Goal: Obtain resource: Download file/media

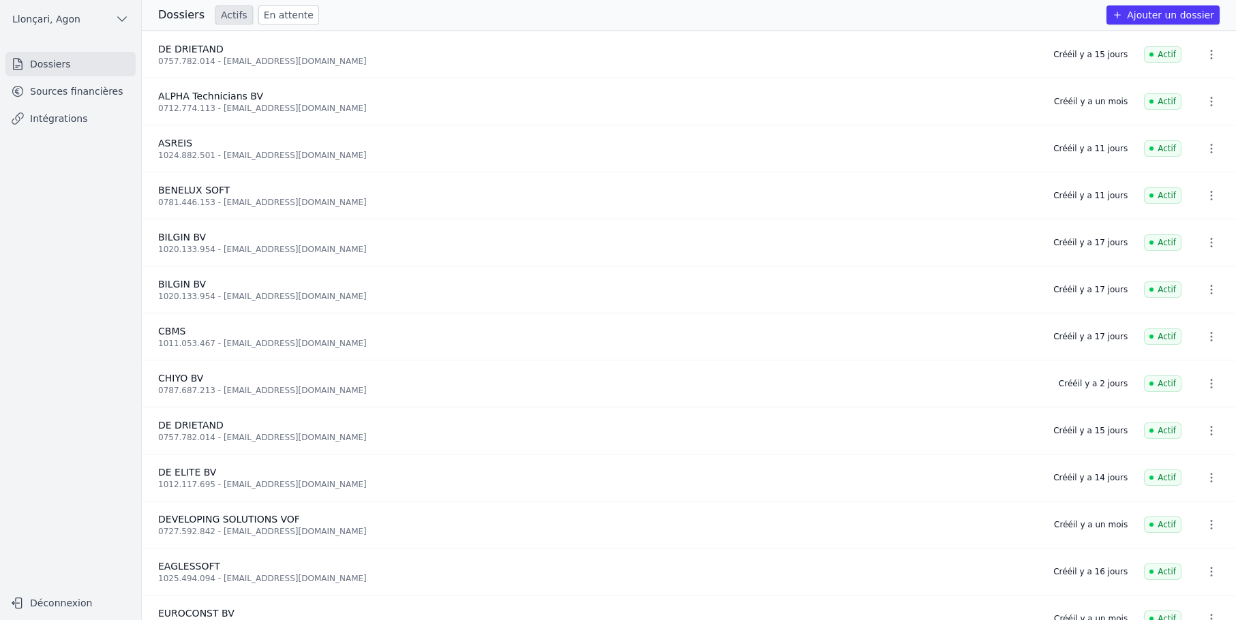
click at [46, 194] on nav "Dossiers Sources financières Intégrations" at bounding box center [70, 315] width 119 height 527
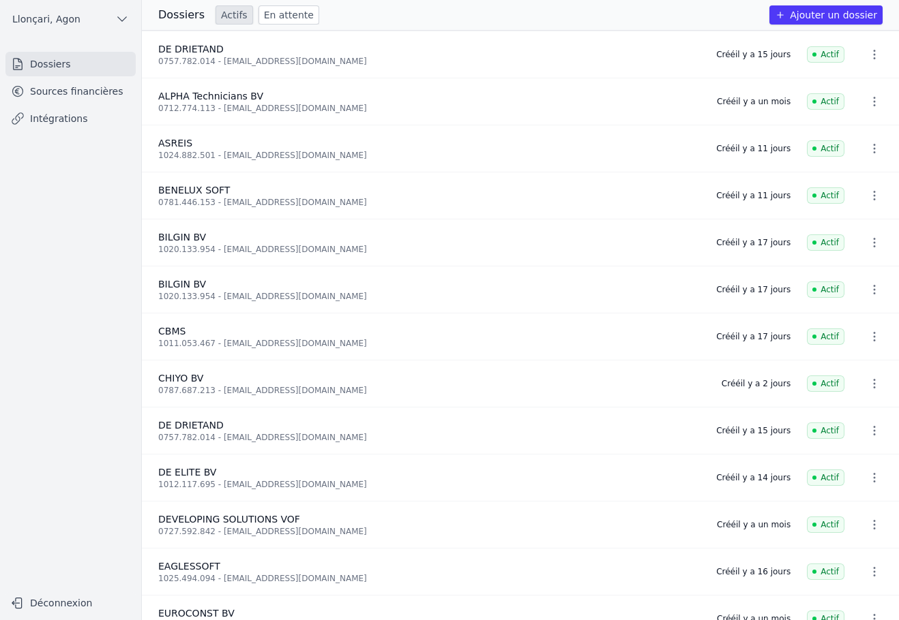
click at [31, 276] on nav "Dossiers Sources financières Intégrations" at bounding box center [70, 315] width 119 height 527
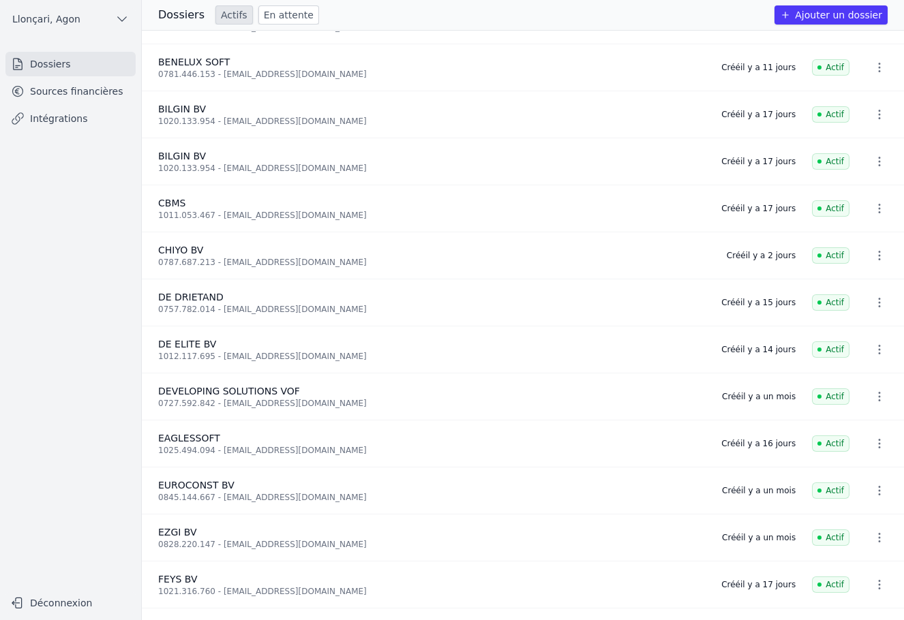
scroll to position [136, 0]
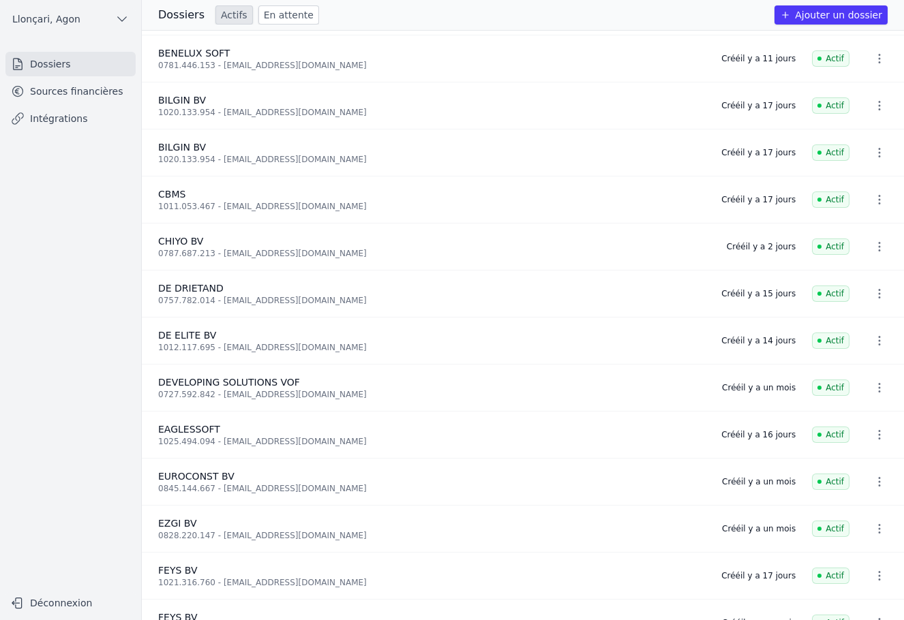
click at [80, 89] on link "Sources financières" at bounding box center [70, 91] width 130 height 25
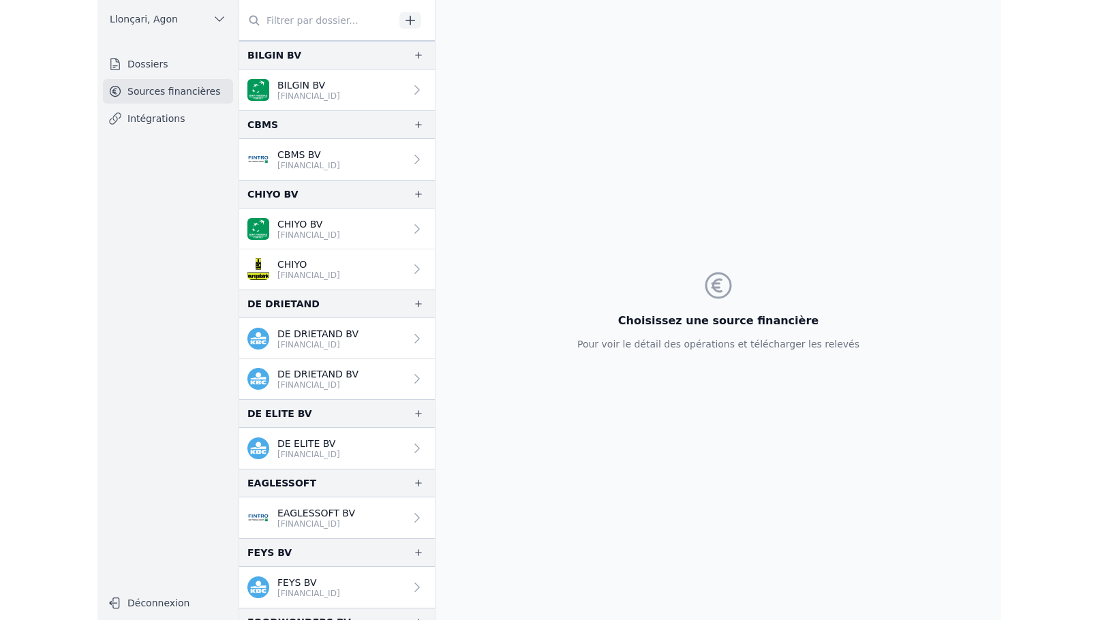
scroll to position [341, 0]
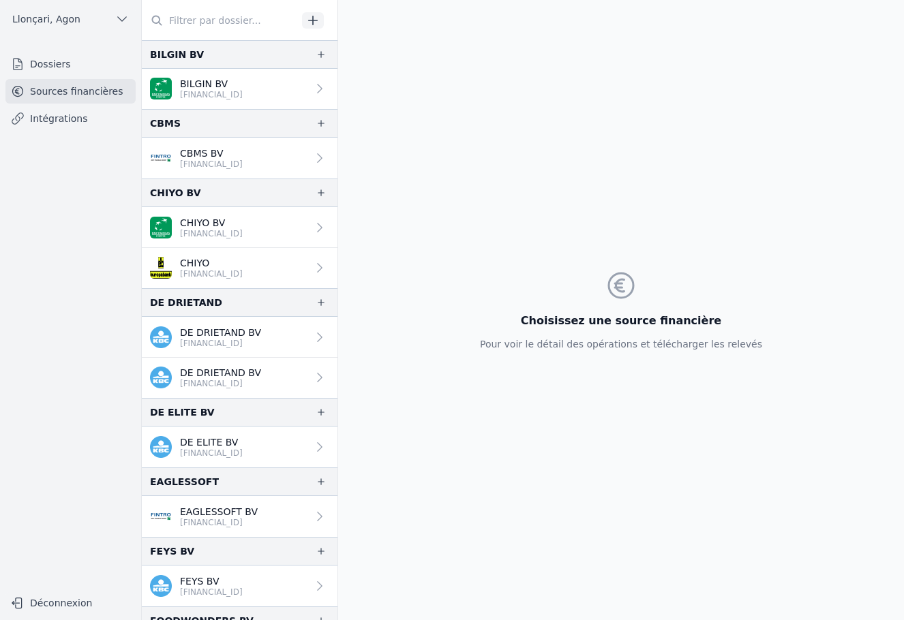
click at [215, 232] on p "[FINANCIAL_ID]" at bounding box center [211, 233] width 63 height 11
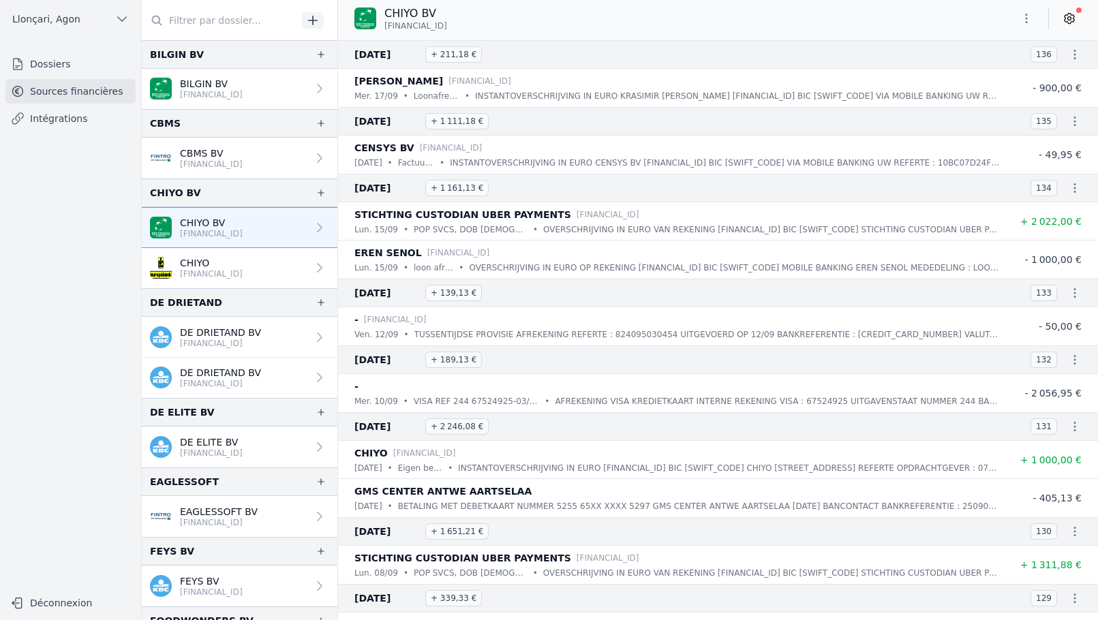
click at [1027, 20] on icon "button" at bounding box center [1027, 19] width 14 height 14
click at [983, 70] on button "Exporter" at bounding box center [994, 72] width 98 height 25
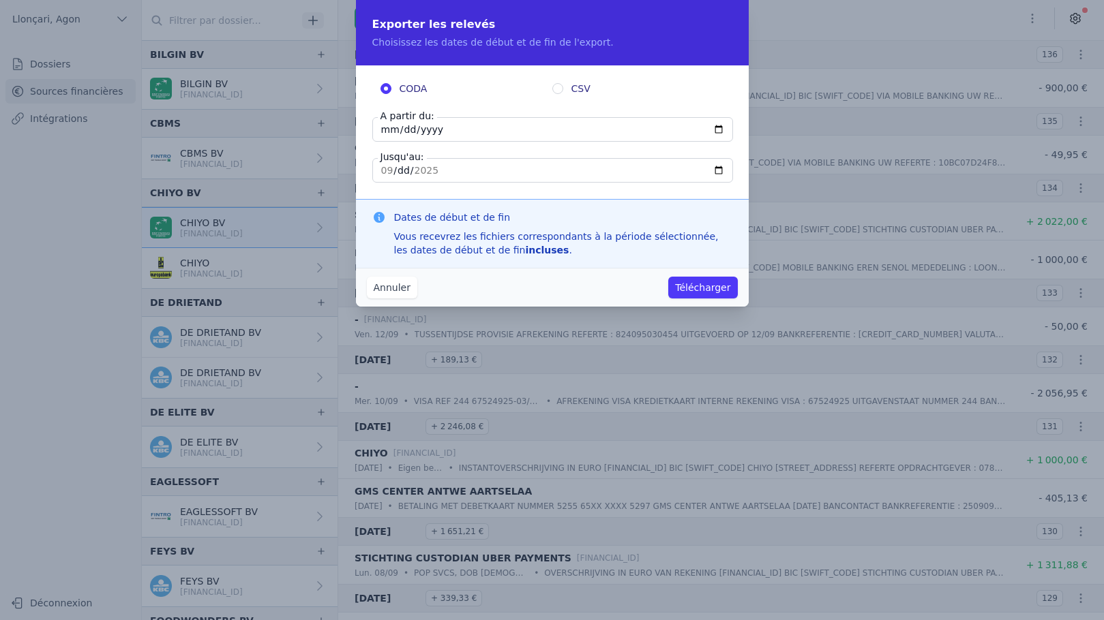
click at [387, 134] on input "2025-09-18" at bounding box center [552, 129] width 361 height 25
type input "2025-01-18"
type input "2025-01-01"
click at [384, 175] on input "2025-09-18" at bounding box center [552, 170] width 361 height 25
type input "2025-02-18"
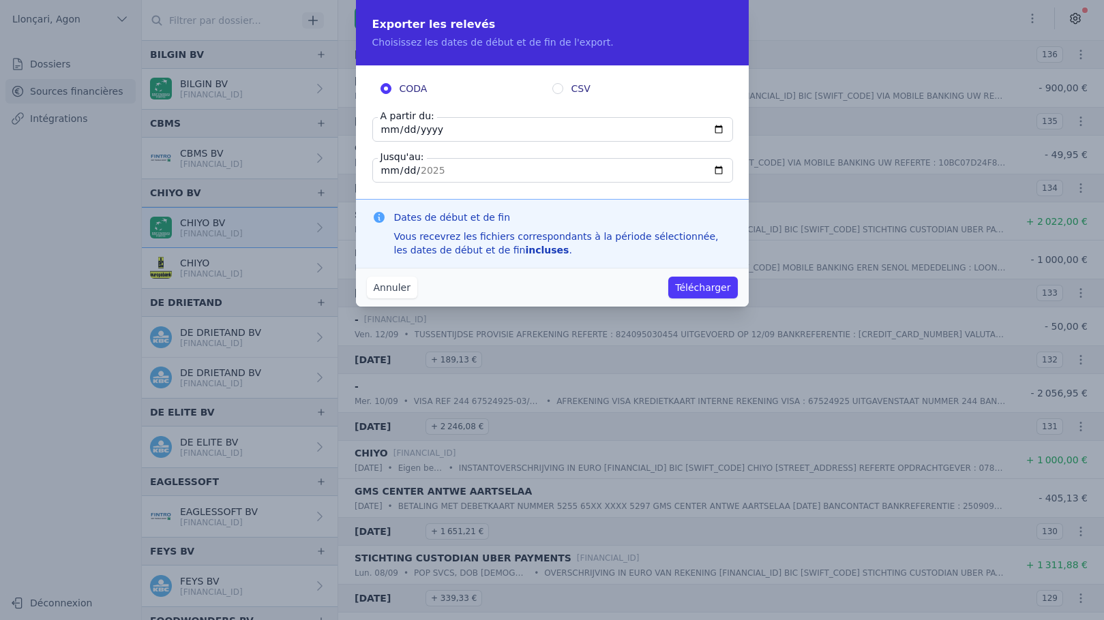
type input "2025-02-05"
click at [699, 290] on button "Télécharger" at bounding box center [702, 288] width 69 height 22
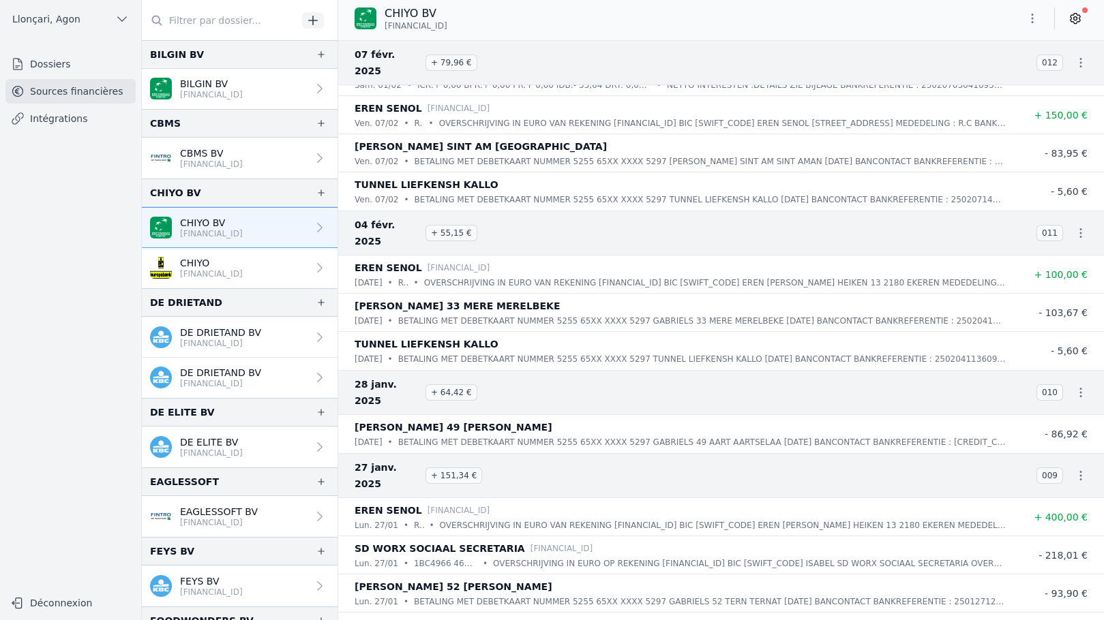
scroll to position [13021, 0]
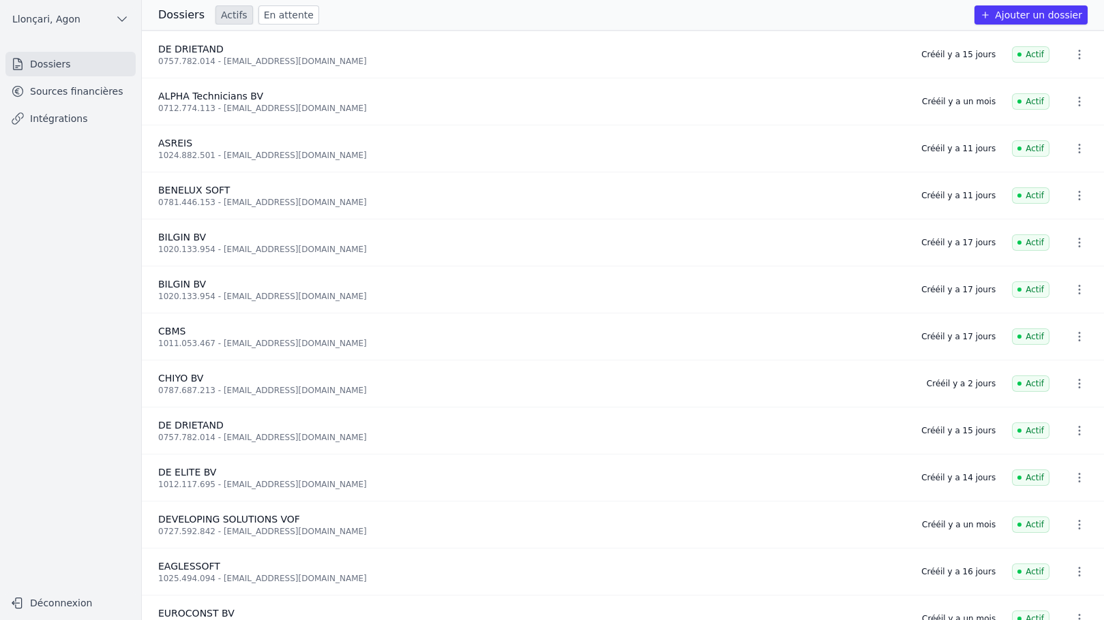
click at [30, 97] on link "Sources financières" at bounding box center [70, 91] width 130 height 25
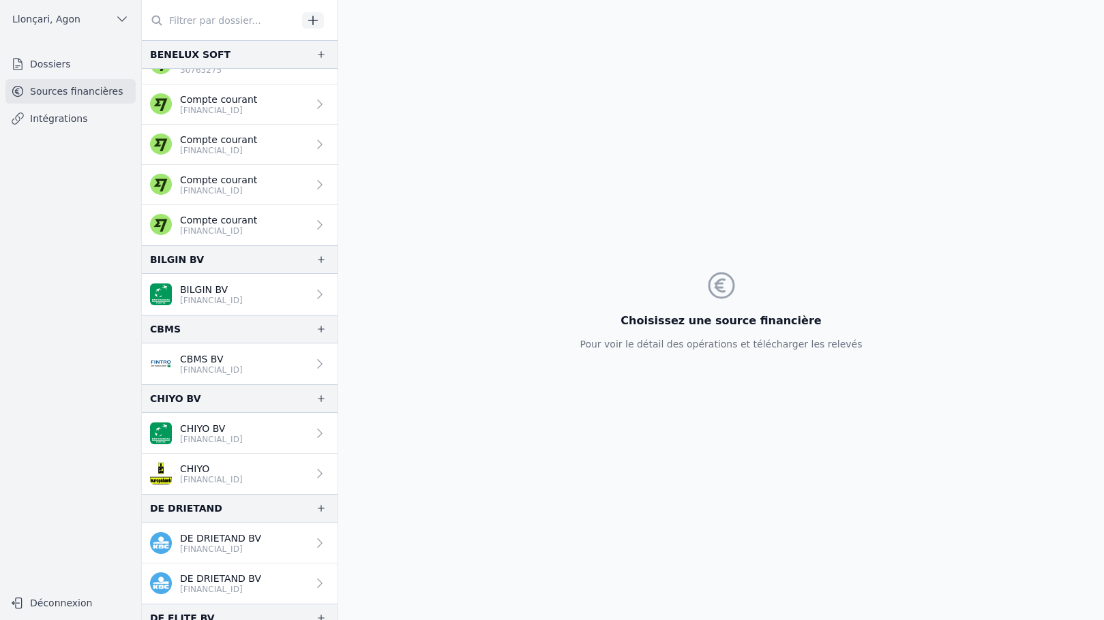
scroll to position [273, 0]
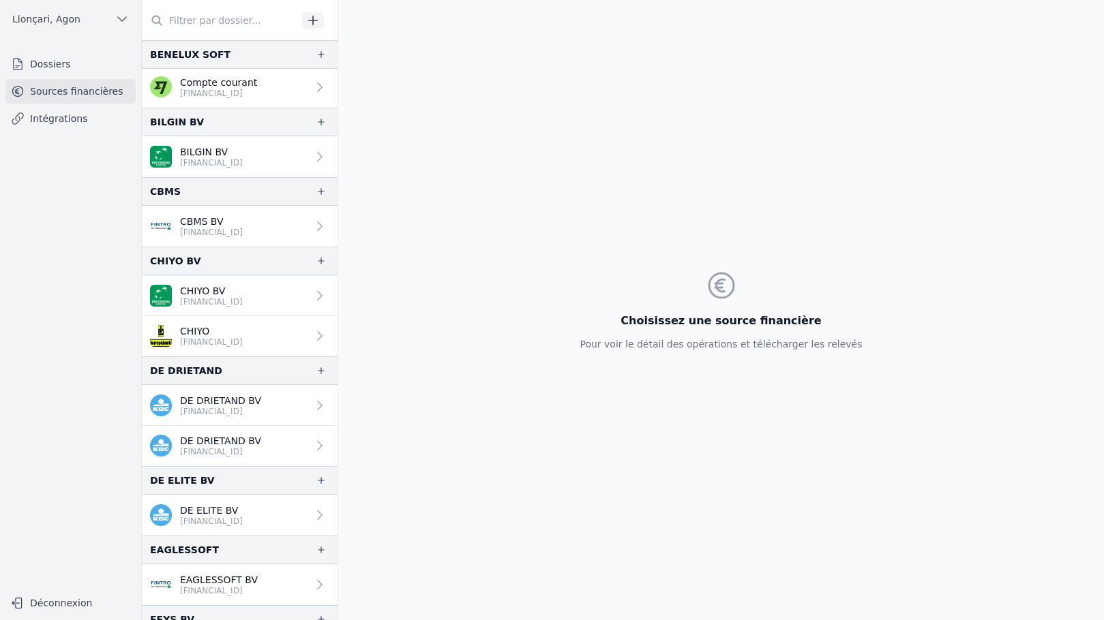
click at [239, 292] on p "CHIYO BV" at bounding box center [211, 291] width 63 height 14
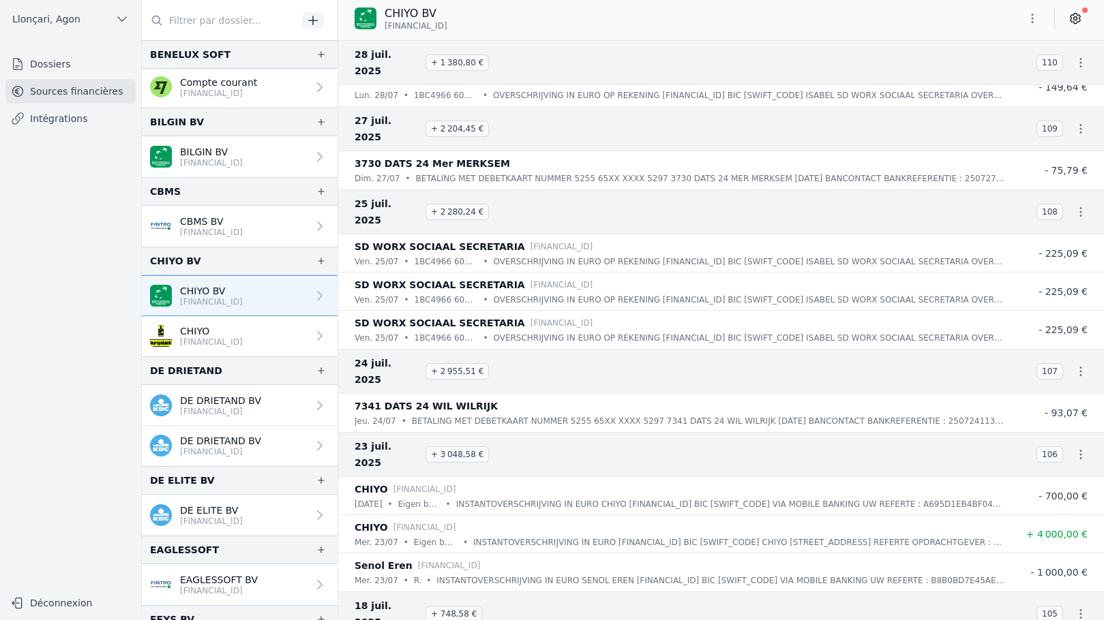
scroll to position [2727, 0]
click at [1027, 16] on icon "button" at bounding box center [1032, 19] width 14 height 14
click at [981, 72] on button "Exporter" at bounding box center [999, 72] width 98 height 25
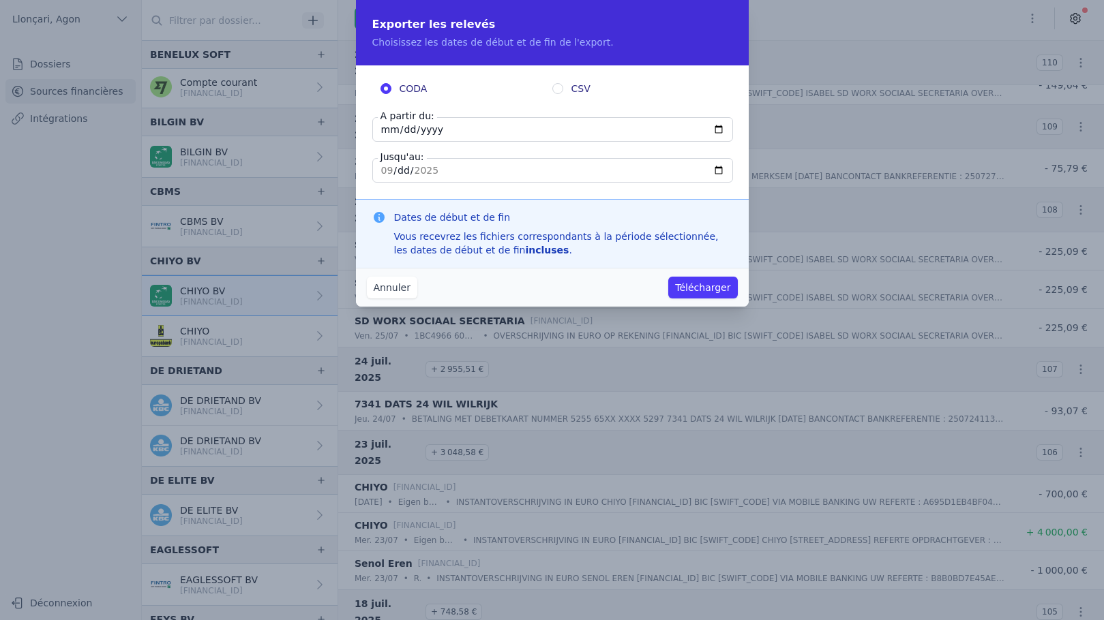
click at [383, 124] on input "2025-09-18" at bounding box center [552, 129] width 361 height 25
type input "2025-01-01"
click at [382, 164] on input "2025-09-18" at bounding box center [552, 170] width 361 height 25
type input "2025-02-18"
type input "2025-02-05"
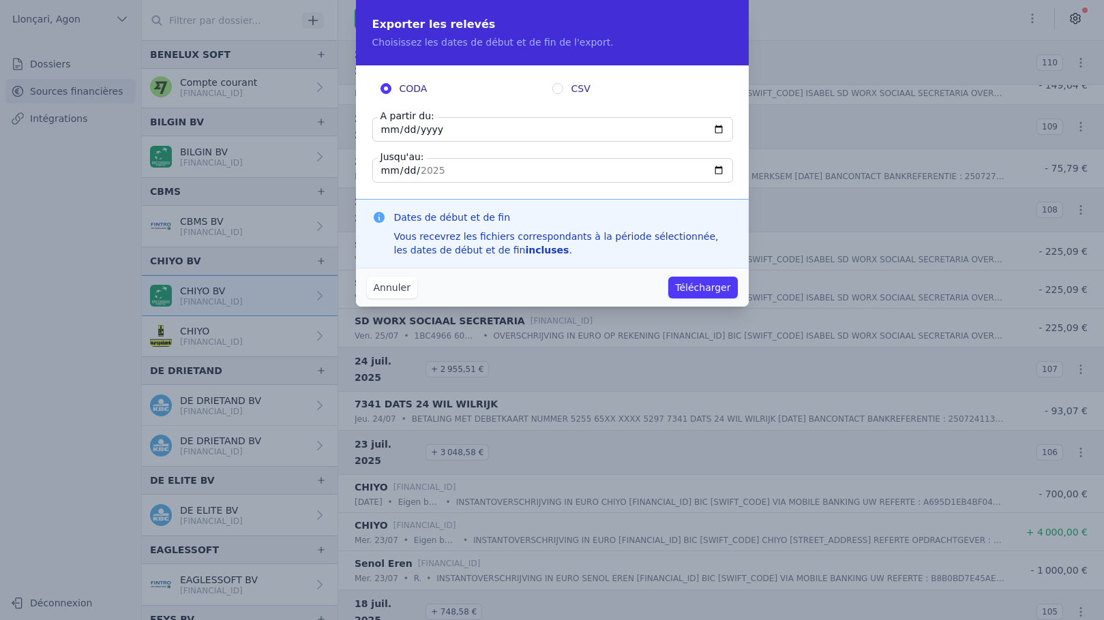
click at [709, 288] on button "Télécharger" at bounding box center [702, 288] width 69 height 22
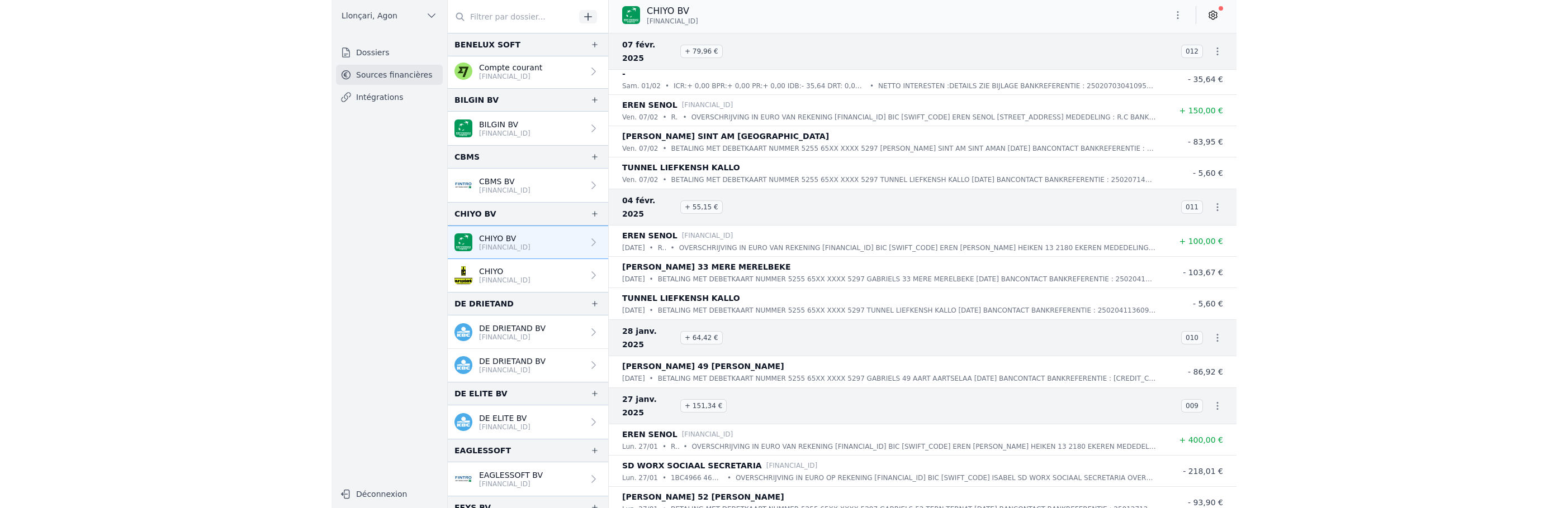
scroll to position [10389, 0]
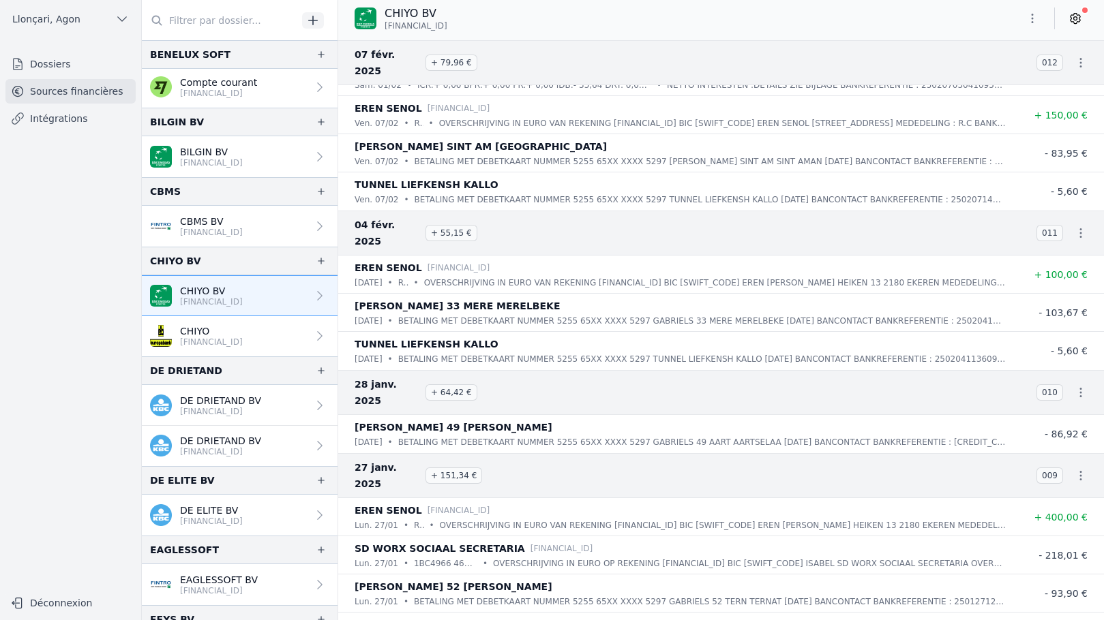
click at [1033, 19] on icon "button" at bounding box center [1032, 19] width 2 height 10
click at [992, 70] on button "Exporter" at bounding box center [999, 72] width 98 height 25
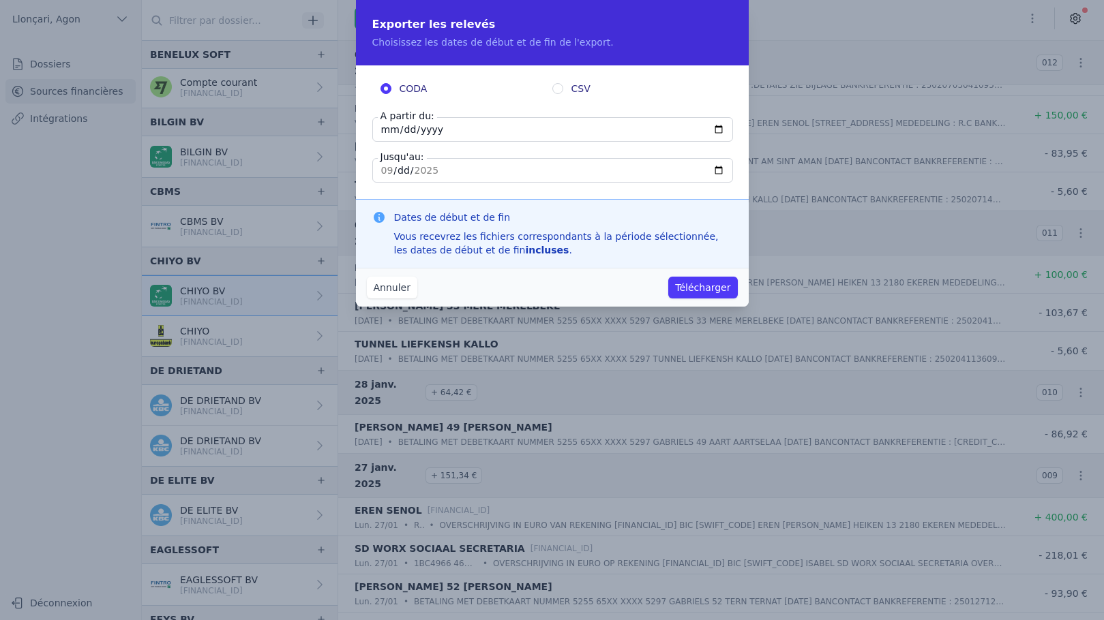
click at [385, 131] on input "2025-09-18" at bounding box center [552, 129] width 361 height 25
type input "2025-01-18"
type input "2025-01-01"
click at [387, 170] on input "2025-09-18" at bounding box center [552, 170] width 361 height 25
type input "2025-02-18"
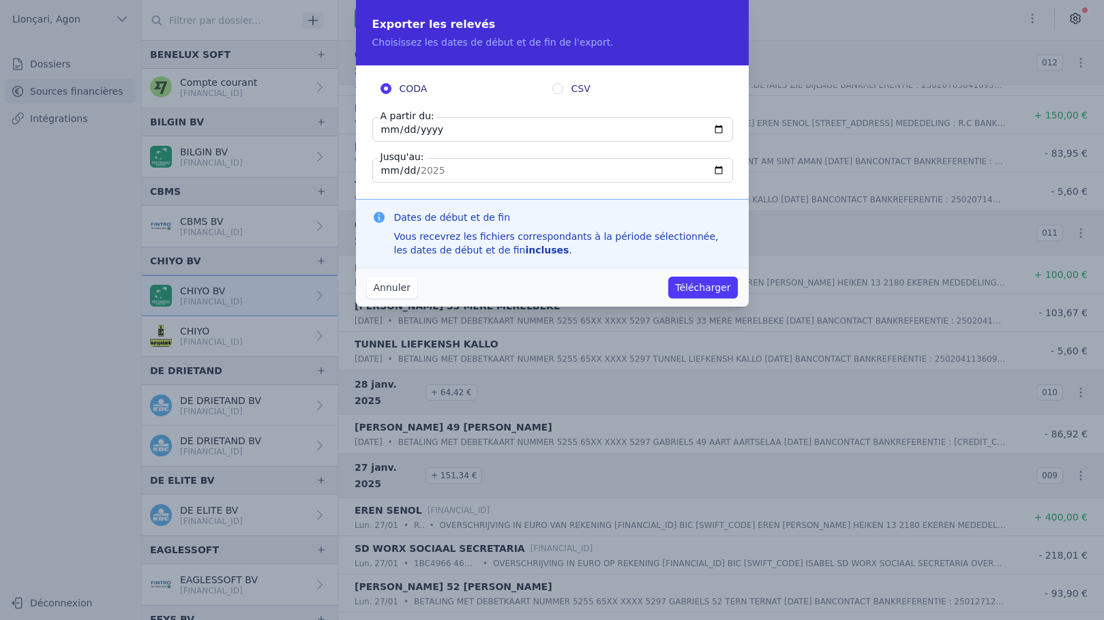
type input "2025-02-05"
click at [709, 288] on button "Télécharger" at bounding box center [702, 288] width 69 height 22
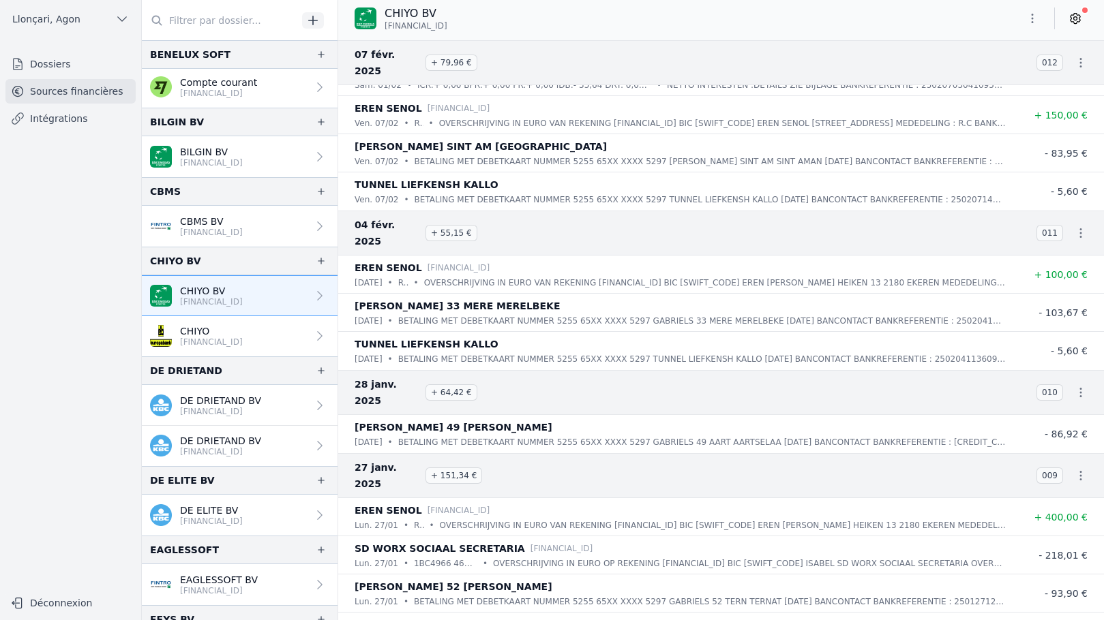
click at [1021, 16] on button "button" at bounding box center [1031, 18] width 27 height 22
click at [982, 76] on button "Exporter" at bounding box center [999, 72] width 98 height 25
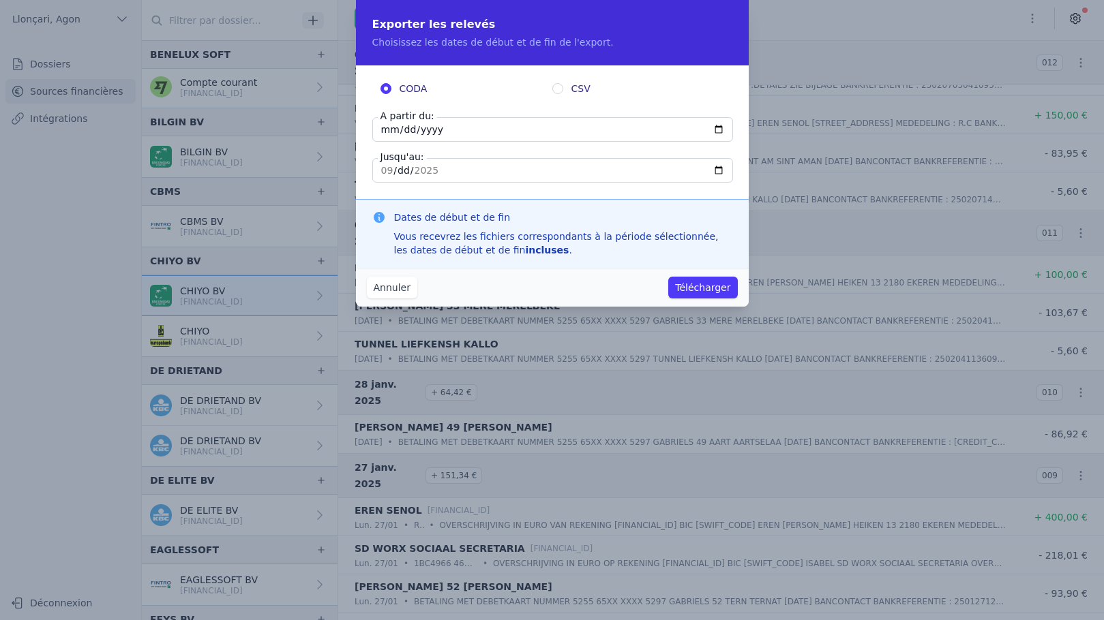
click at [380, 130] on input "2025-09-18" at bounding box center [552, 129] width 361 height 25
type input "2025-01-18"
type input "2025-01-01"
click at [382, 167] on input "2025-09-18" at bounding box center [552, 170] width 361 height 25
type input "2025-02-18"
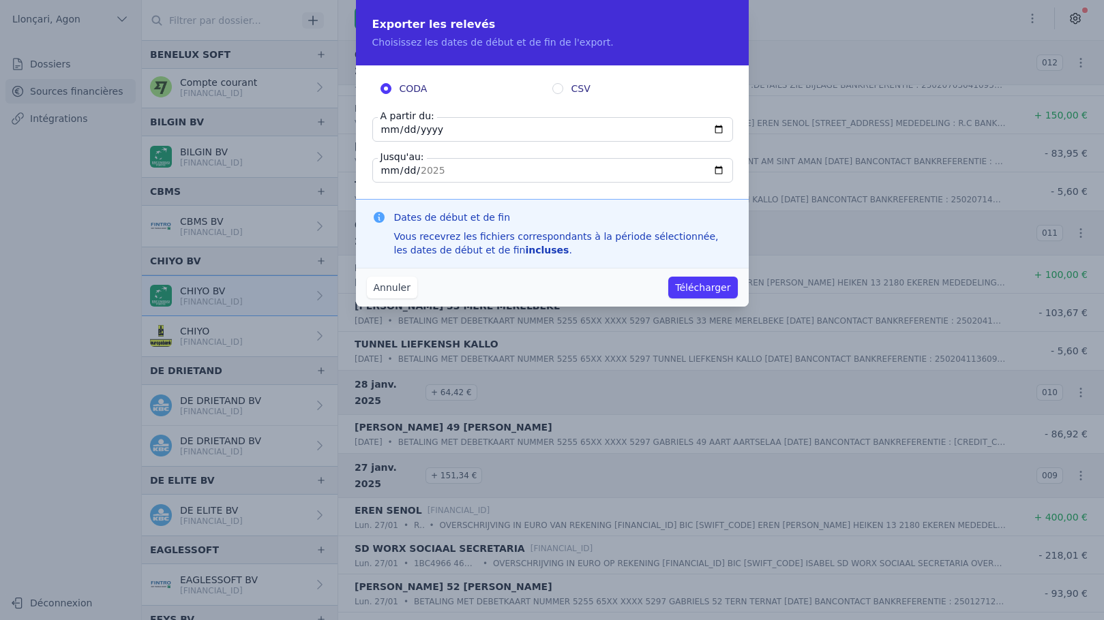
type input "2025-05-02"
click at [694, 288] on button "Télécharger" at bounding box center [702, 288] width 69 height 22
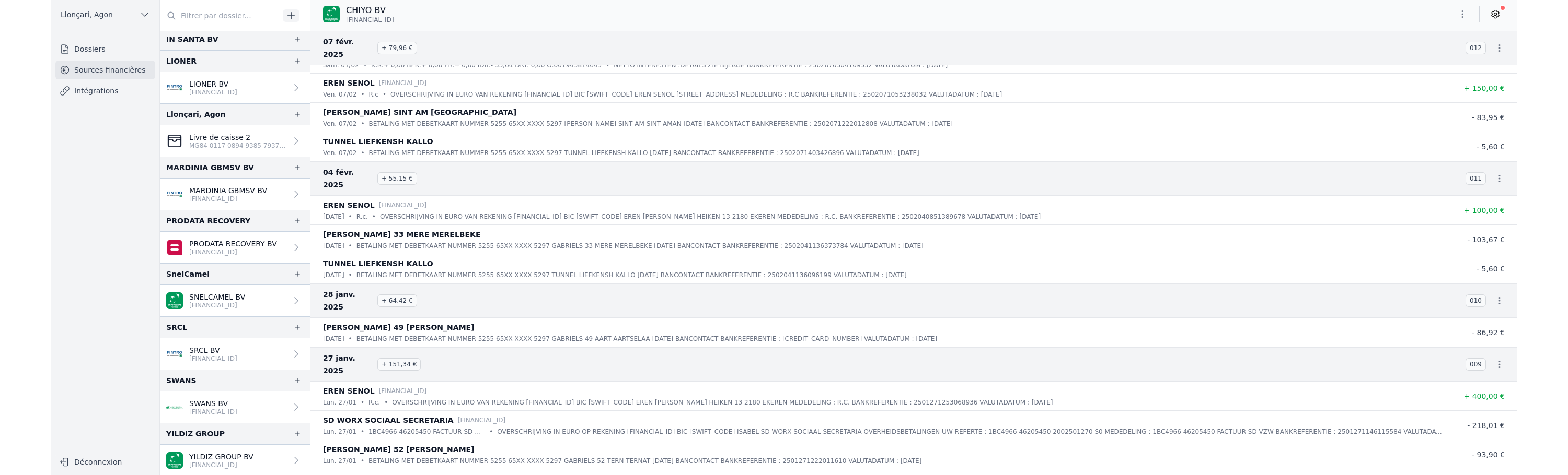
scroll to position [784, 0]
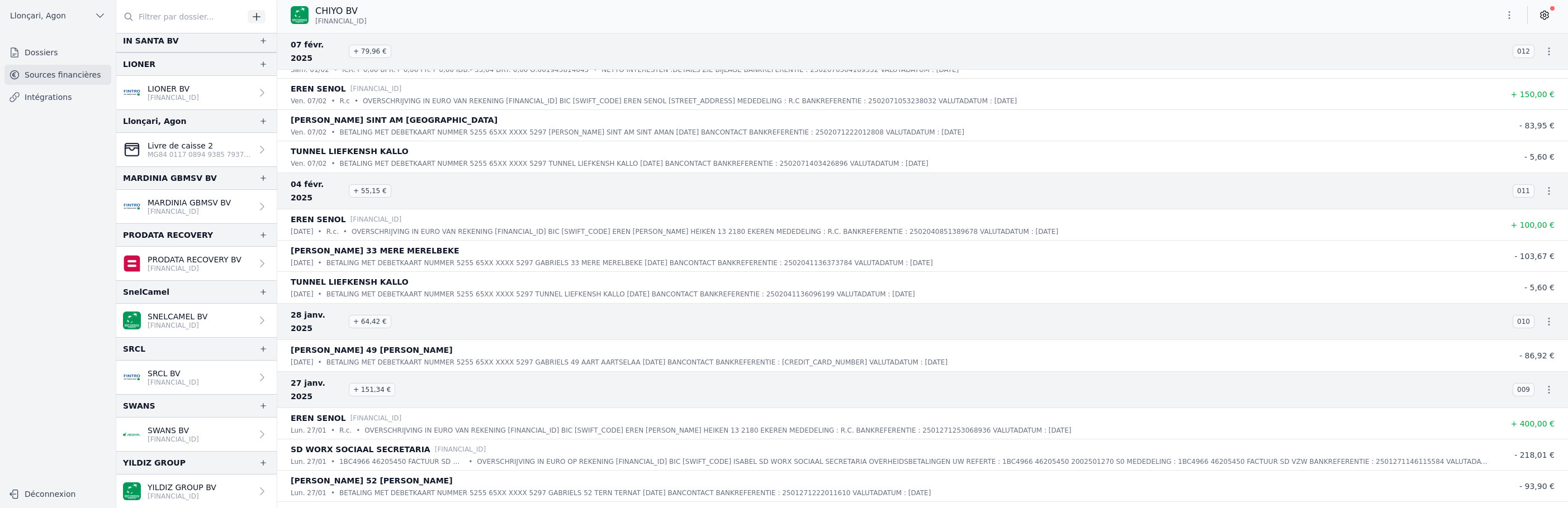
click at [170, 426] on p "SWANS BV" at bounding box center [173, 431] width 52 height 11
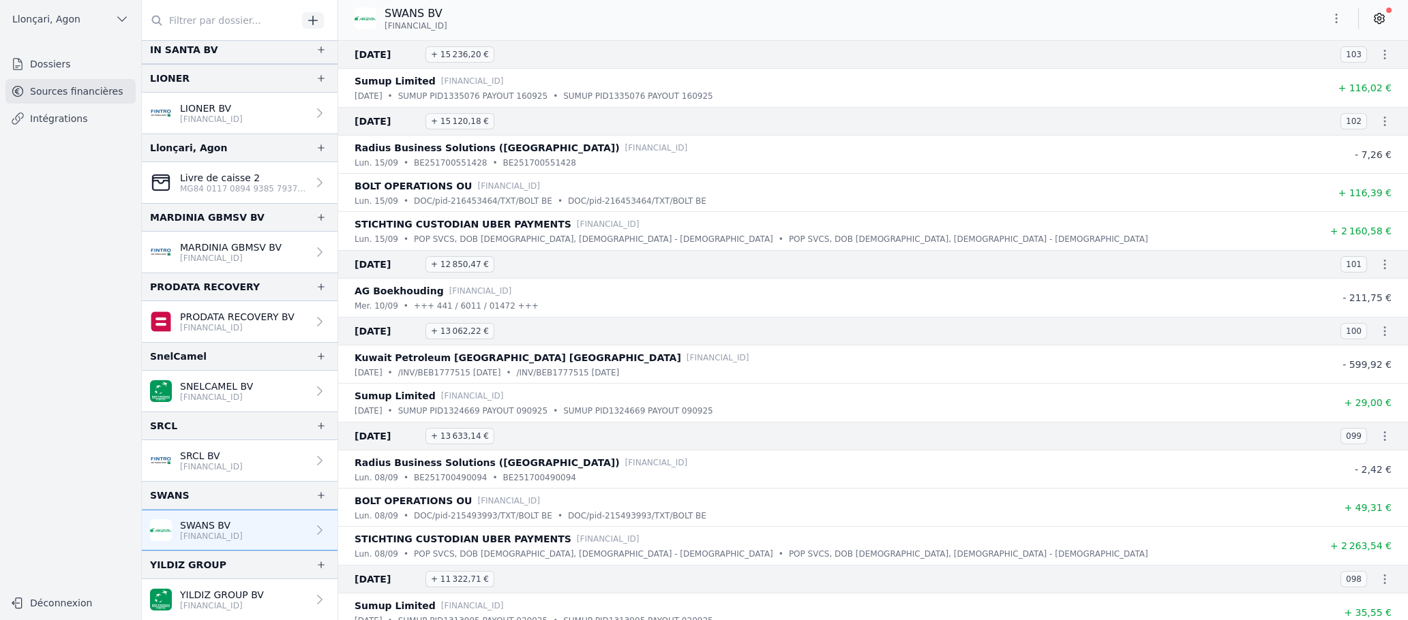
click at [1103, 134] on div "15 sept. 2025 + 15 120,18 € 102" at bounding box center [873, 121] width 1070 height 29
click at [194, 530] on p "SWANS BV" at bounding box center [211, 526] width 63 height 14
click at [1103, 22] on icon "button" at bounding box center [1342, 19] width 14 height 14
click at [1103, 65] on button "Exporter" at bounding box center [1309, 72] width 98 height 25
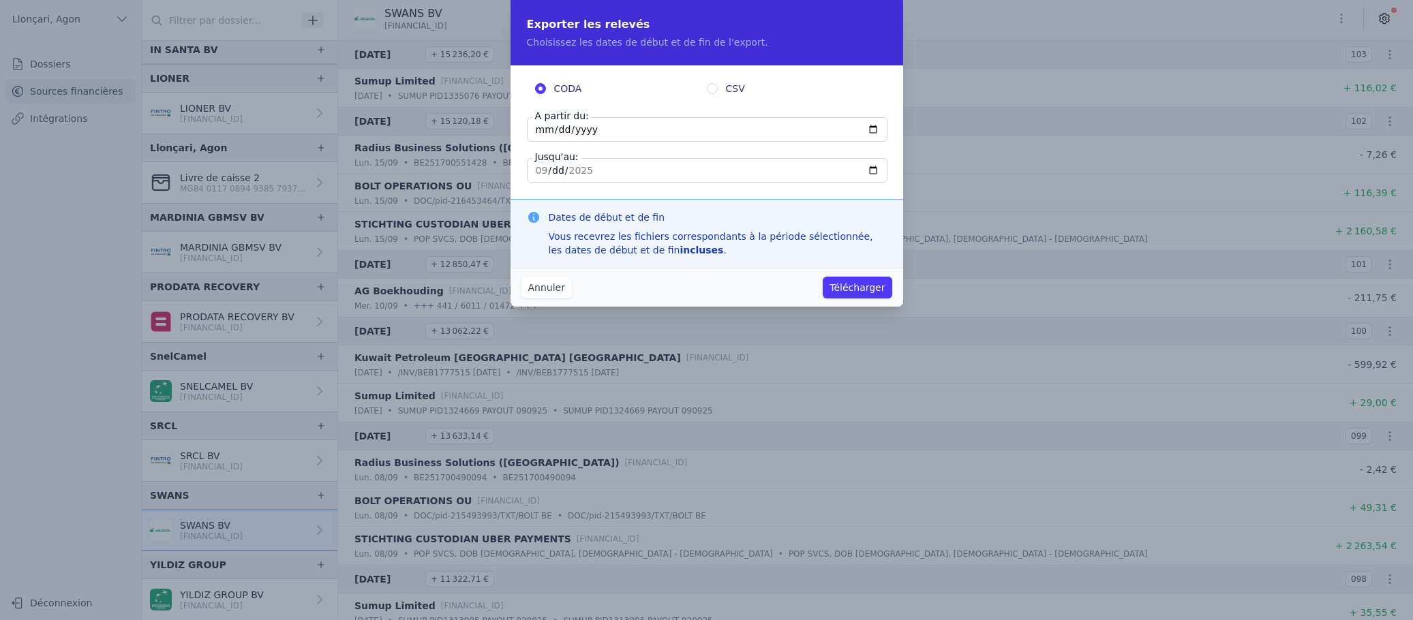
click at [571, 133] on input "2025-09-16" at bounding box center [707, 129] width 361 height 25
click at [537, 136] on input "2025-09-16" at bounding box center [707, 129] width 361 height 25
click at [539, 125] on input "2025-09-16" at bounding box center [707, 129] width 361 height 25
type input "2025-01-16"
type input "2025-01-01"
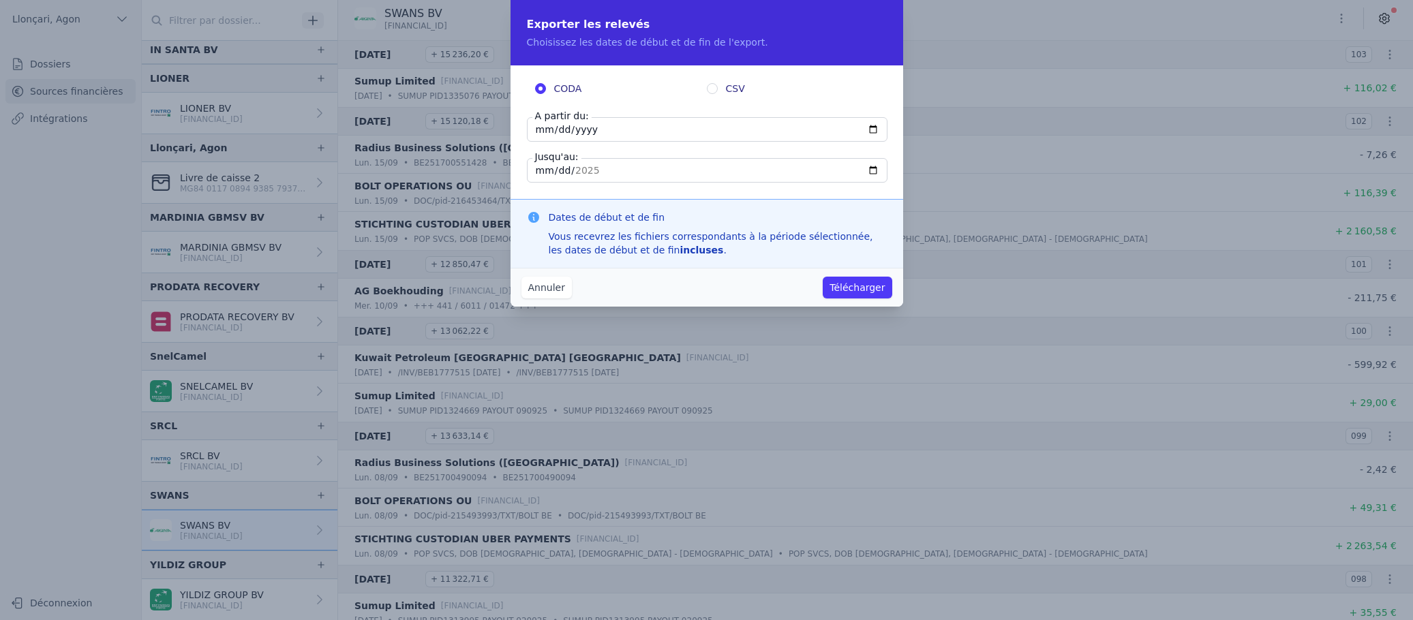
click at [823, 277] on button "Télécharger" at bounding box center [857, 288] width 69 height 22
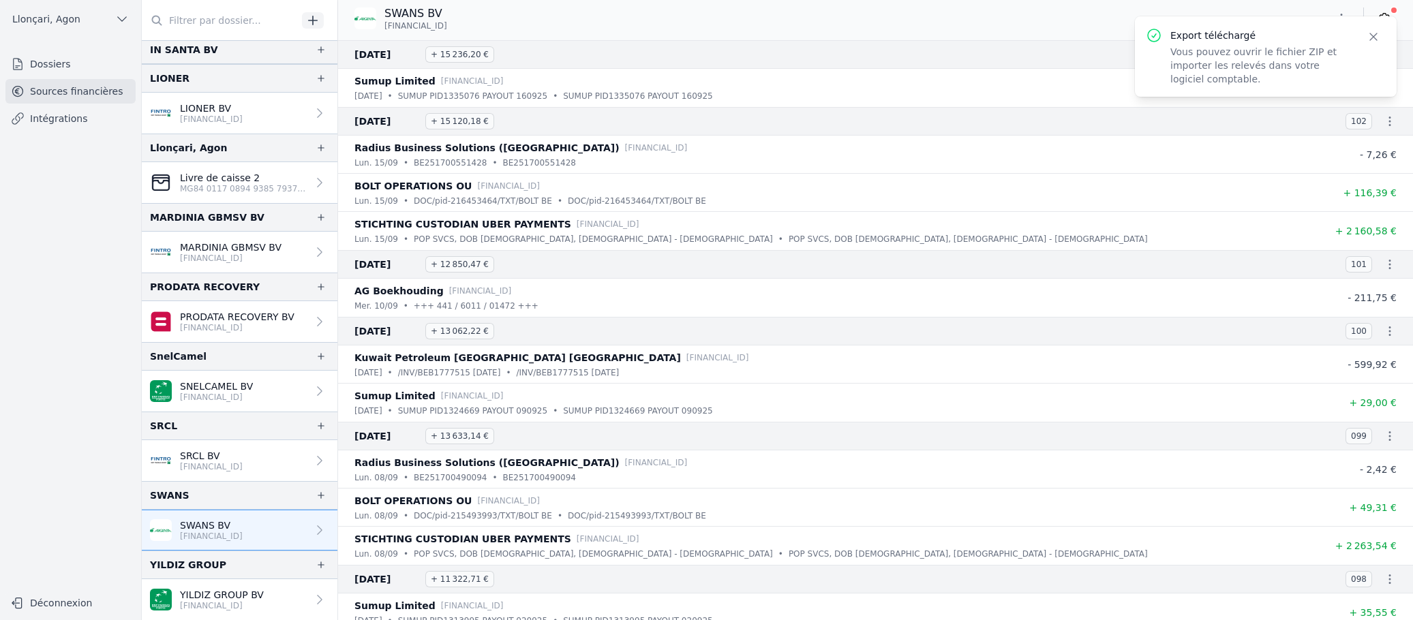
click at [1103, 35] on icon "button" at bounding box center [1374, 37] width 14 height 14
click at [1103, 22] on icon "button" at bounding box center [1342, 19] width 14 height 14
click at [1103, 72] on button "Exporter" at bounding box center [1309, 72] width 98 height 25
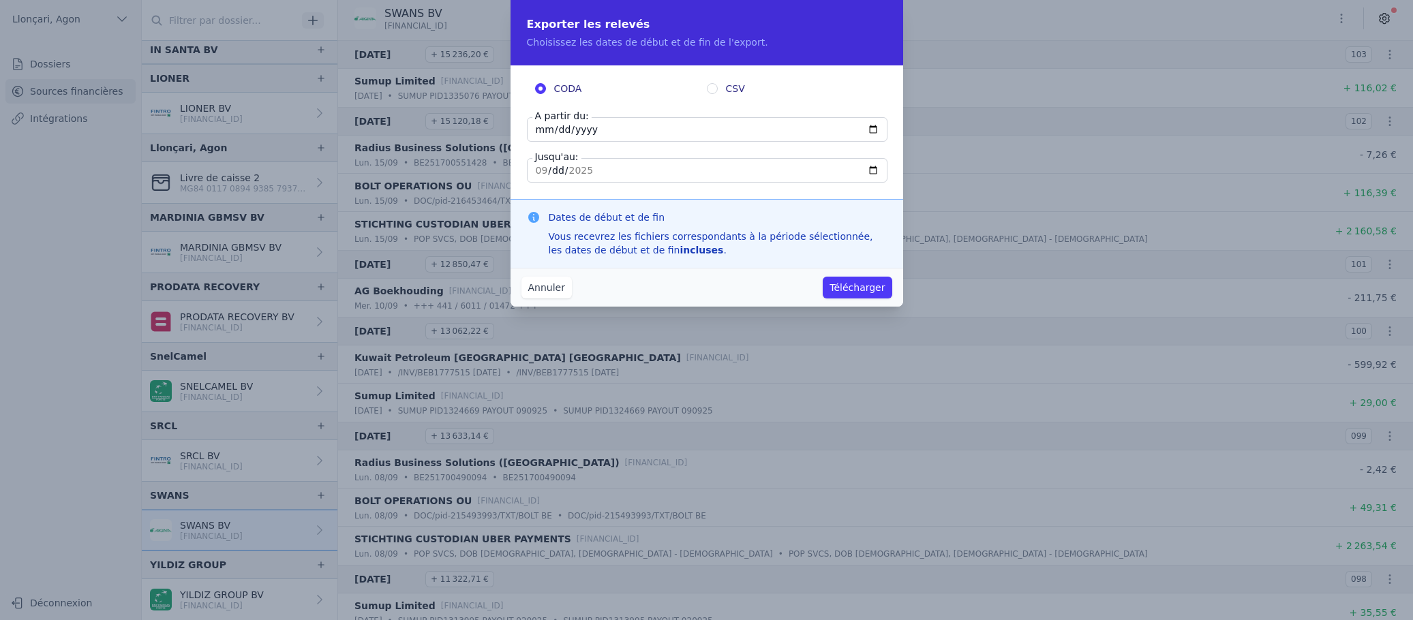
click at [527, 131] on input "2025-09-16" at bounding box center [707, 129] width 361 height 25
type input "2025-01-16"
type input "2025-01-01"
click at [543, 167] on input "2025-09-16" at bounding box center [707, 170] width 361 height 25
type input "2025-09-16"
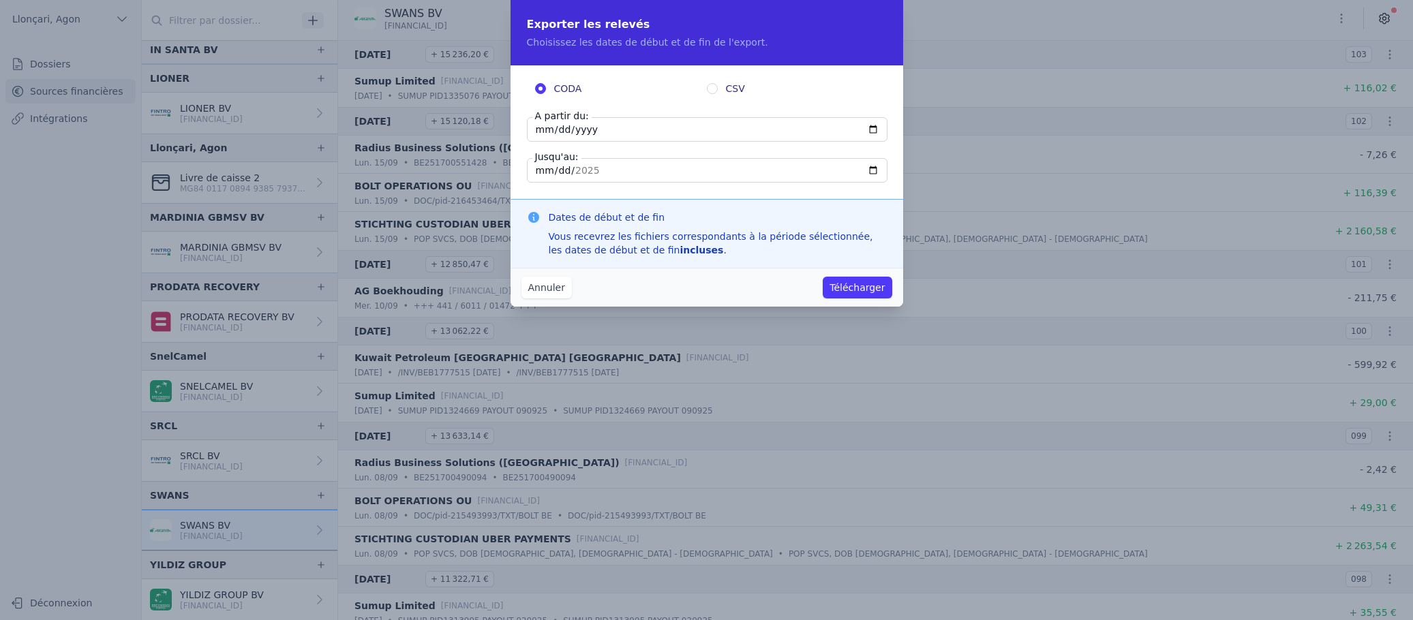
type input "2025-09-09"
click at [855, 288] on button "Télécharger" at bounding box center [857, 288] width 69 height 22
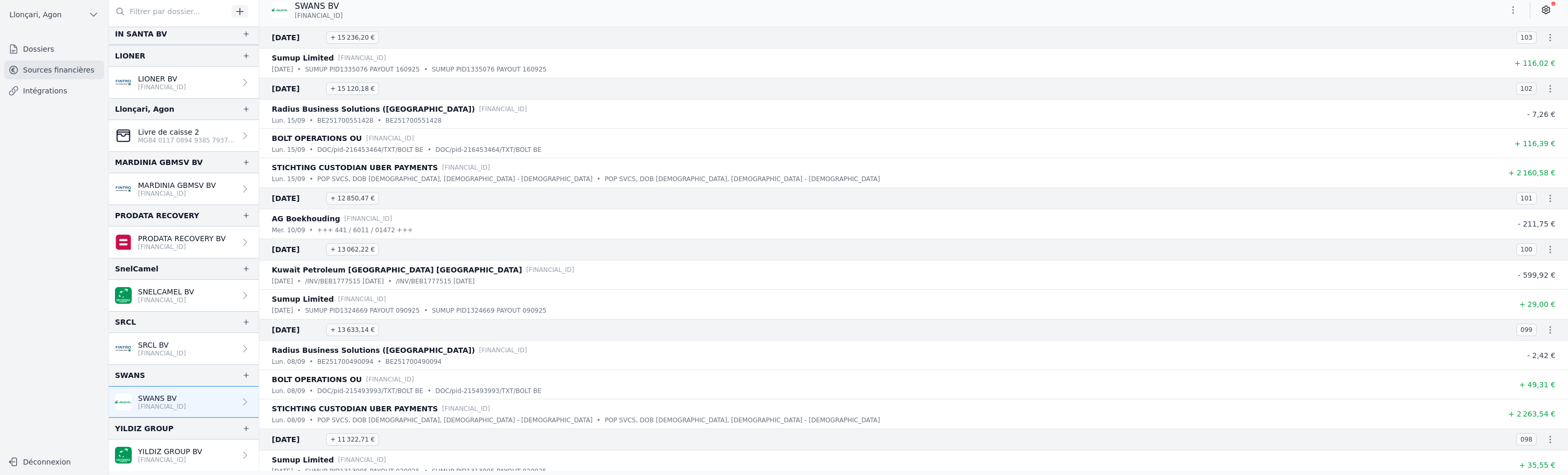
scroll to position [5, 0]
click at [150, 424] on div "YILDIZ GROUP" at bounding box center [144, 428] width 58 height 12
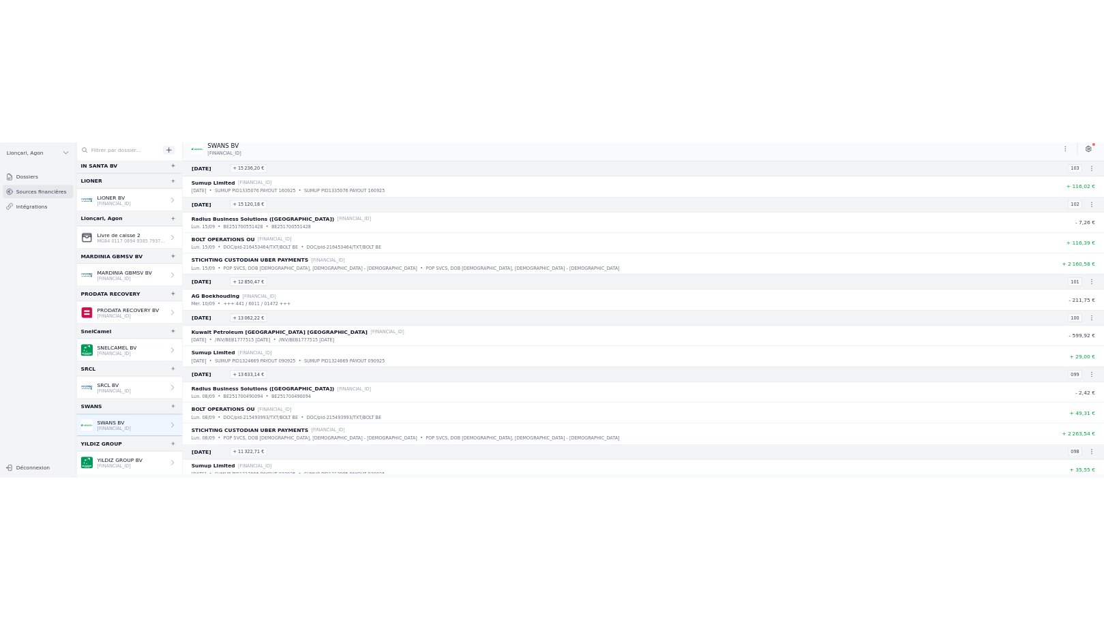
scroll to position [0, 0]
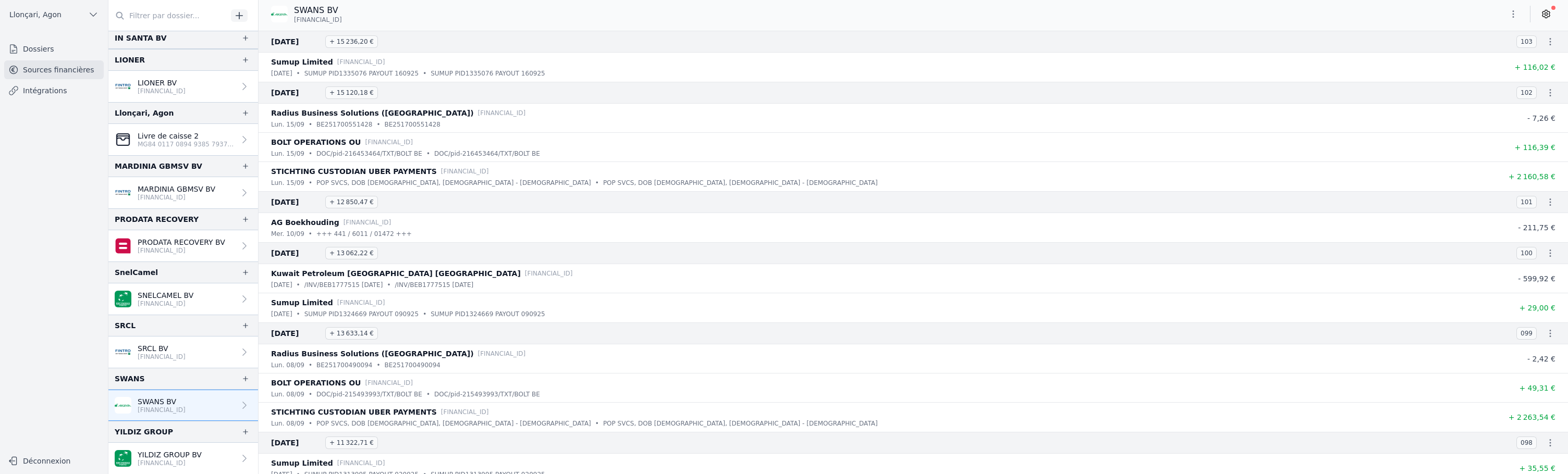
click at [148, 427] on div "YILDIZ GROUP" at bounding box center [144, 432] width 58 height 12
click at [183, 450] on p "YILDIZ GROUP BV" at bounding box center [170, 455] width 64 height 11
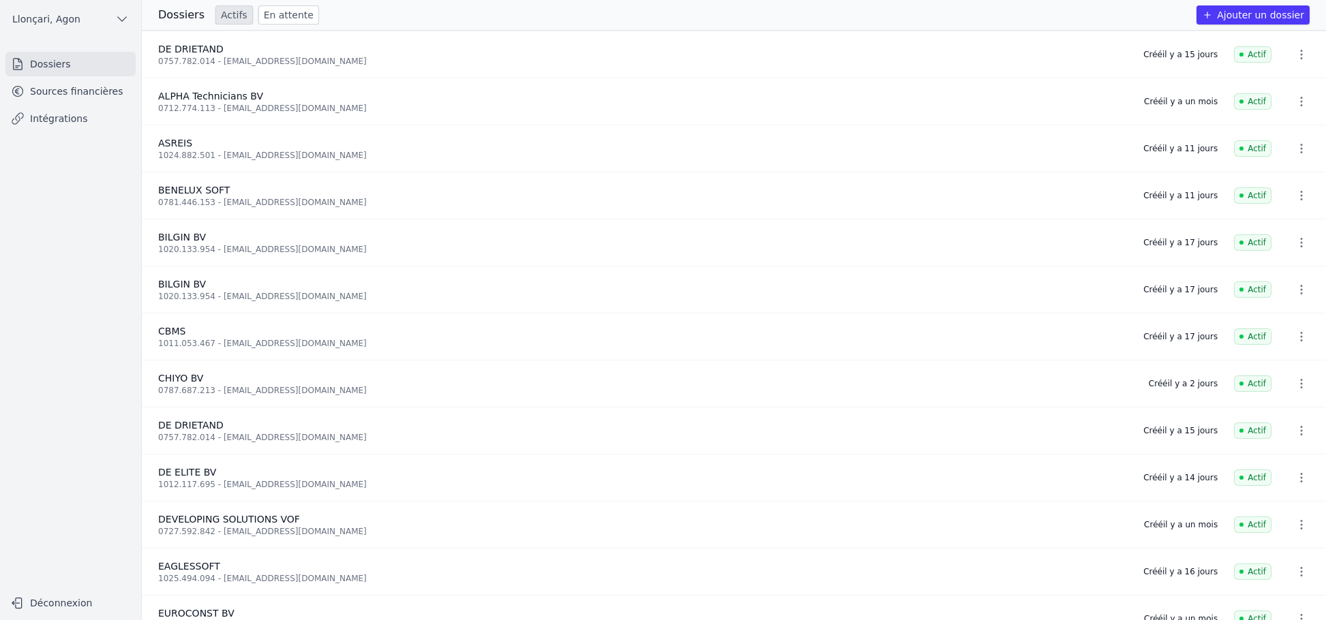
click at [82, 97] on link "Sources financières" at bounding box center [70, 91] width 130 height 25
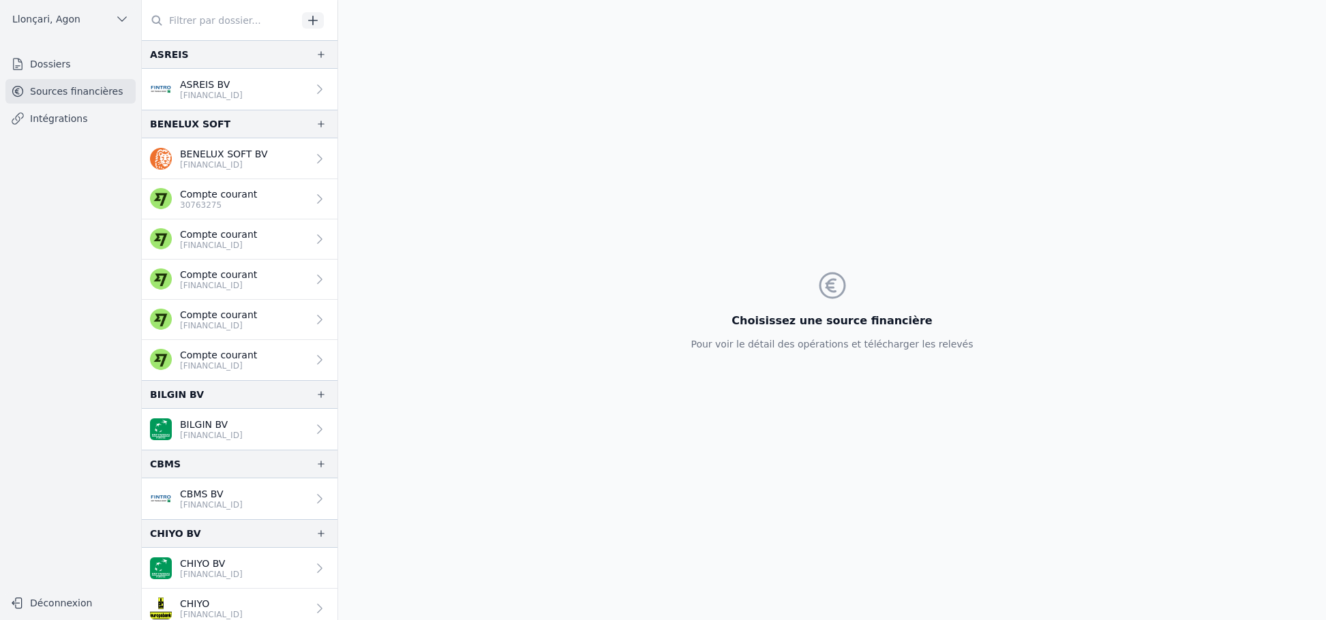
click at [394, 355] on div "Choisissez une source financière Pour voir le détail des opérations et téléchar…" at bounding box center [832, 310] width 988 height 620
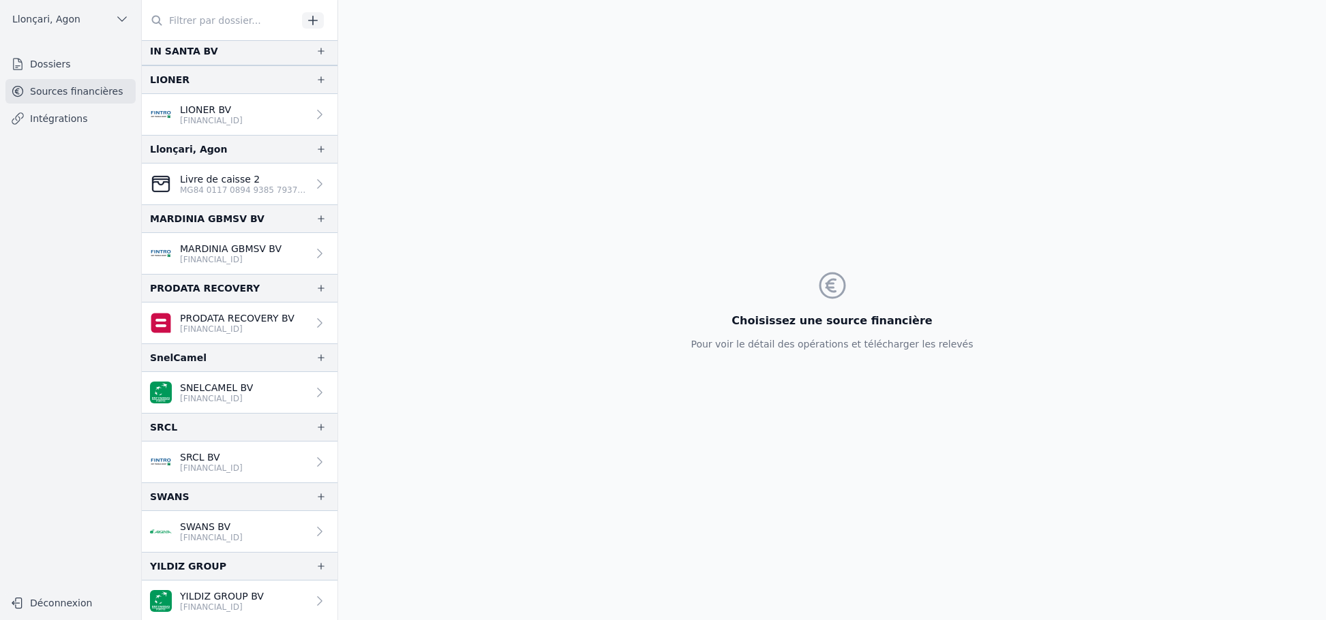
scroll to position [1023, 0]
click at [201, 592] on p "YILDIZ GROUP BV" at bounding box center [222, 595] width 84 height 14
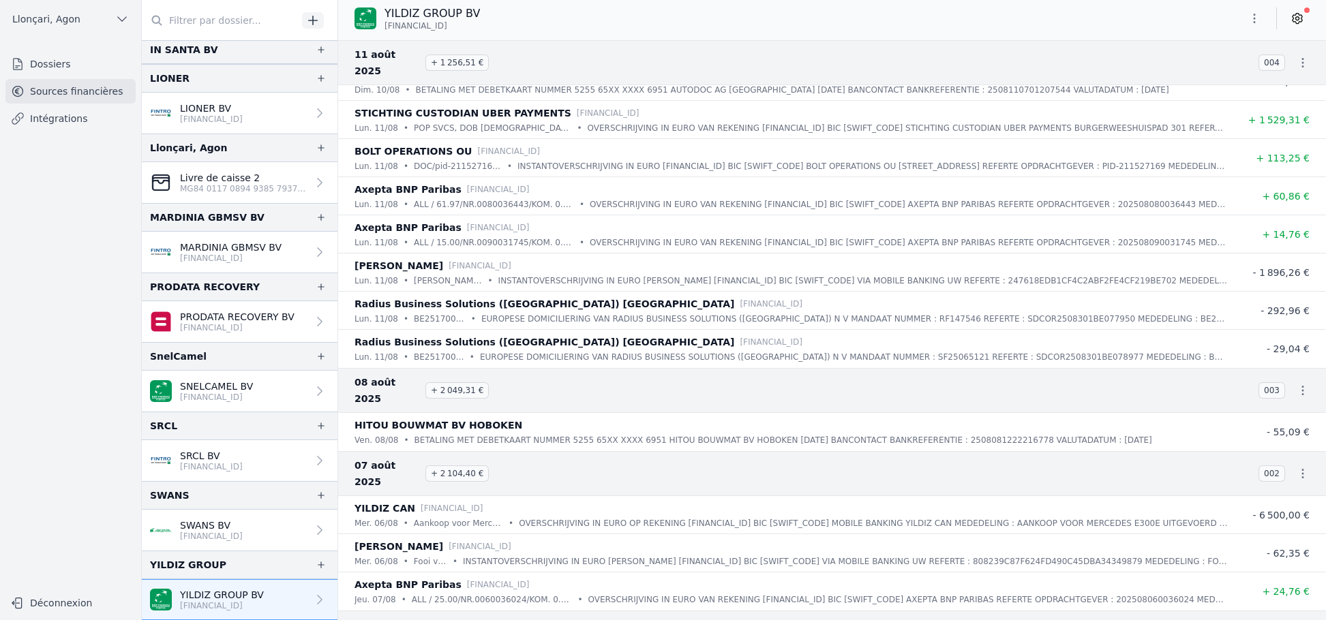
scroll to position [4536, 0]
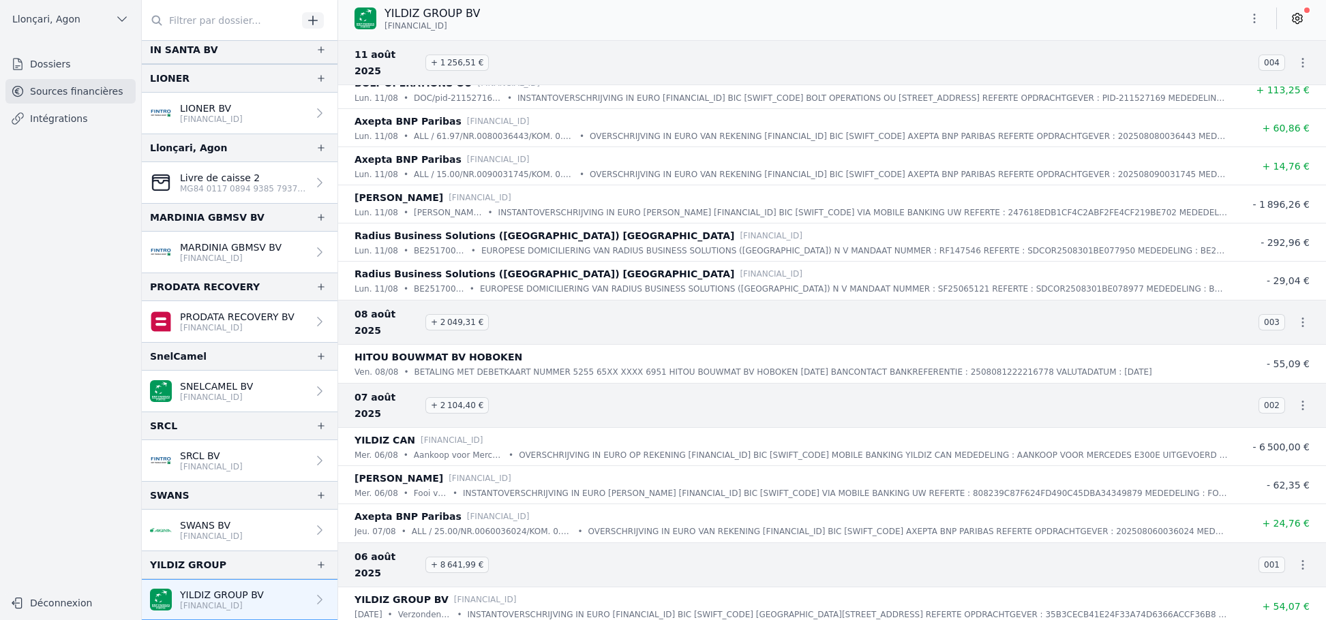
click at [68, 84] on link "Sources financières" at bounding box center [70, 91] width 130 height 25
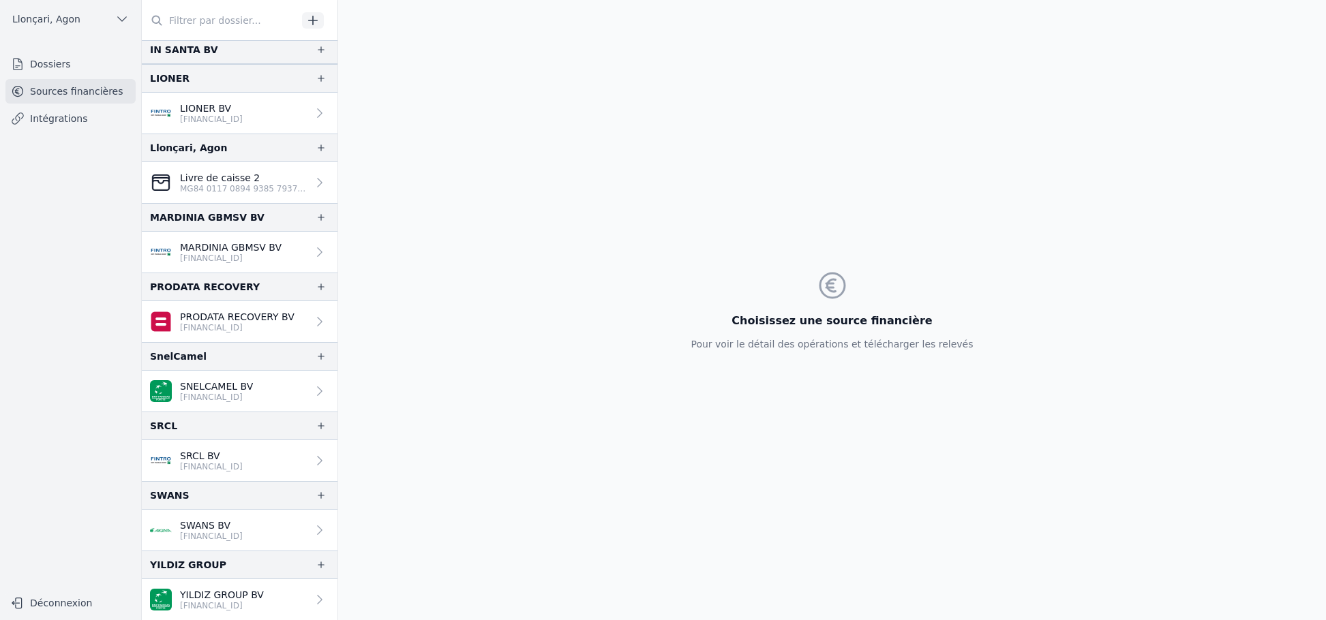
click at [71, 90] on link "Sources financières" at bounding box center [70, 91] width 130 height 25
click at [226, 593] on p "YILDIZ GROUP BV" at bounding box center [222, 595] width 84 height 14
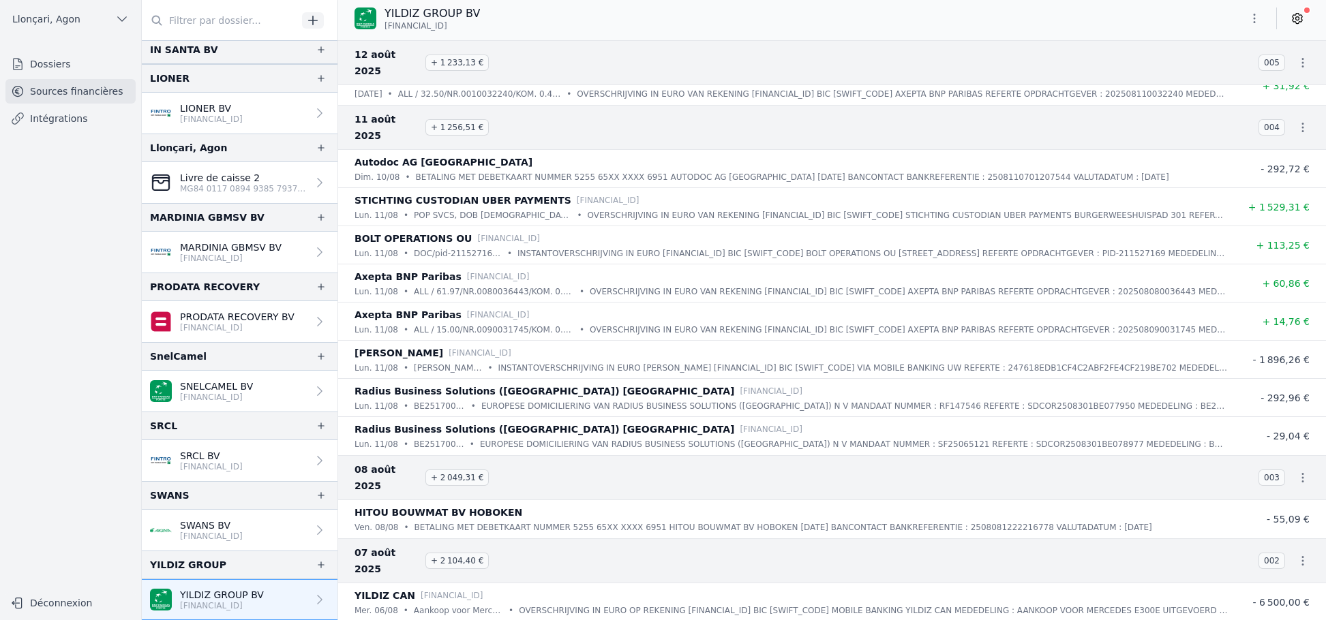
scroll to position [4331, 0]
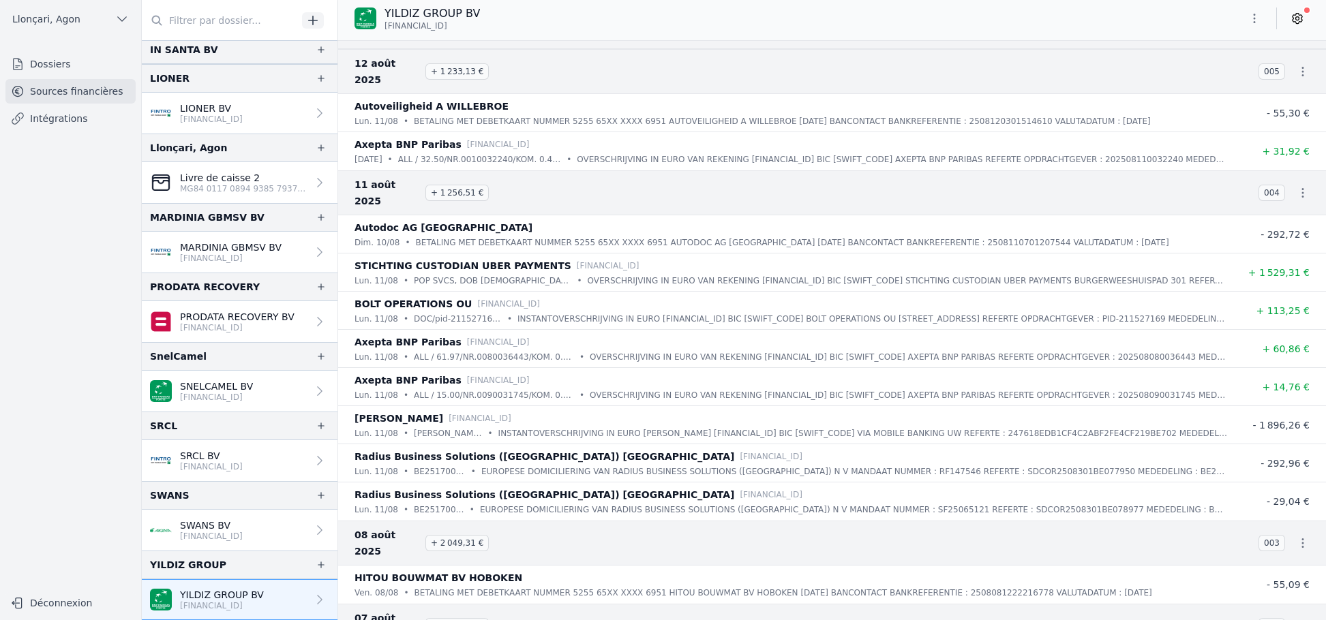
click at [399, 55] on span "12 août 2025" at bounding box center [386, 71] width 65 height 33
click at [1301, 14] on icon at bounding box center [1298, 19] width 14 height 14
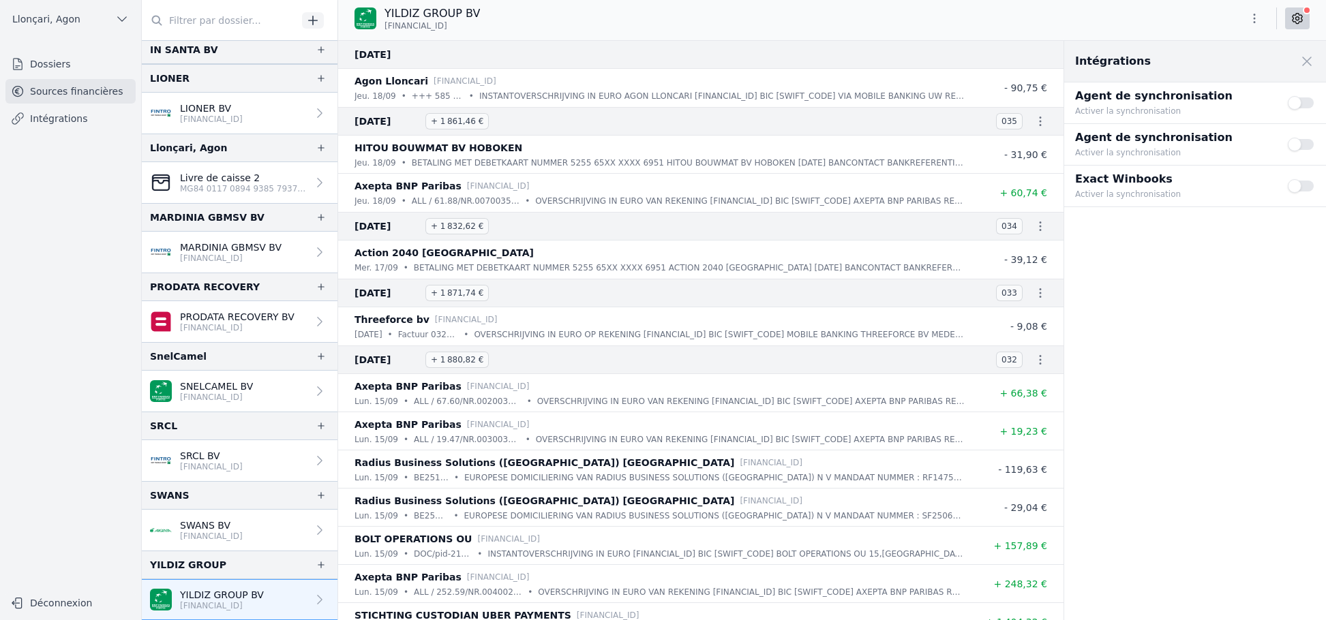
click at [1302, 21] on icon at bounding box center [1298, 19] width 10 height 10
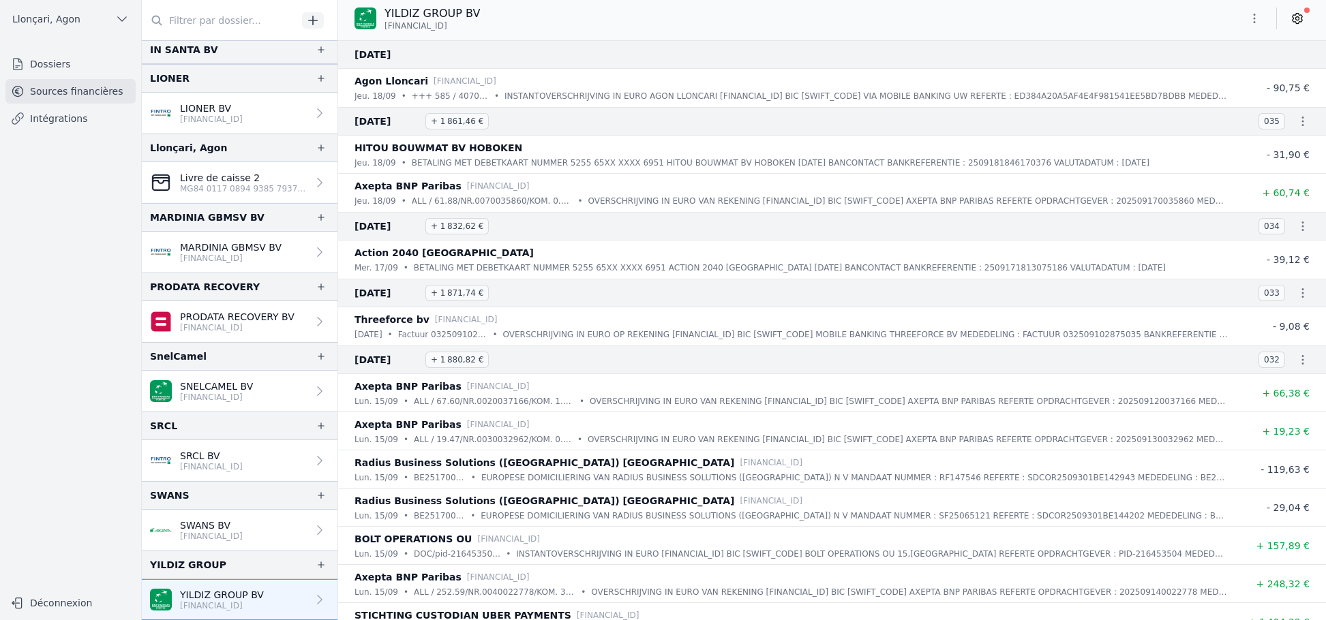
click at [1171, 20] on div "YILDIZ GROUP BV BE92 0019 9907 5323" at bounding box center [832, 18] width 988 height 26
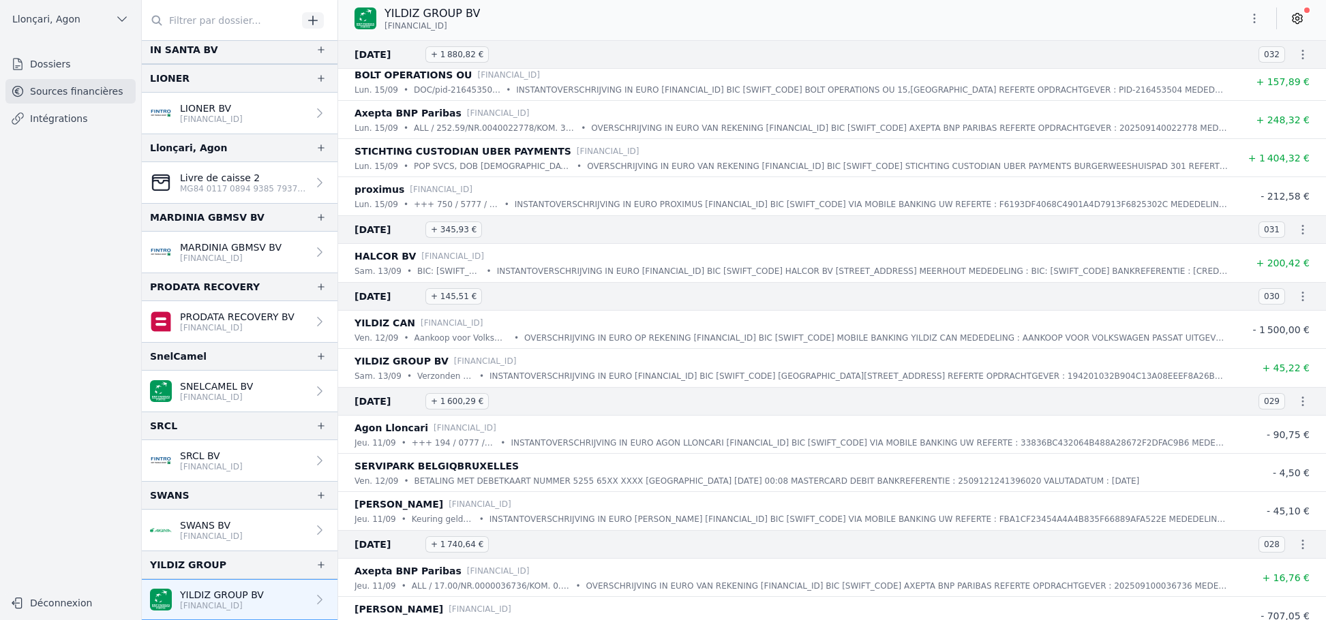
scroll to position [477, 0]
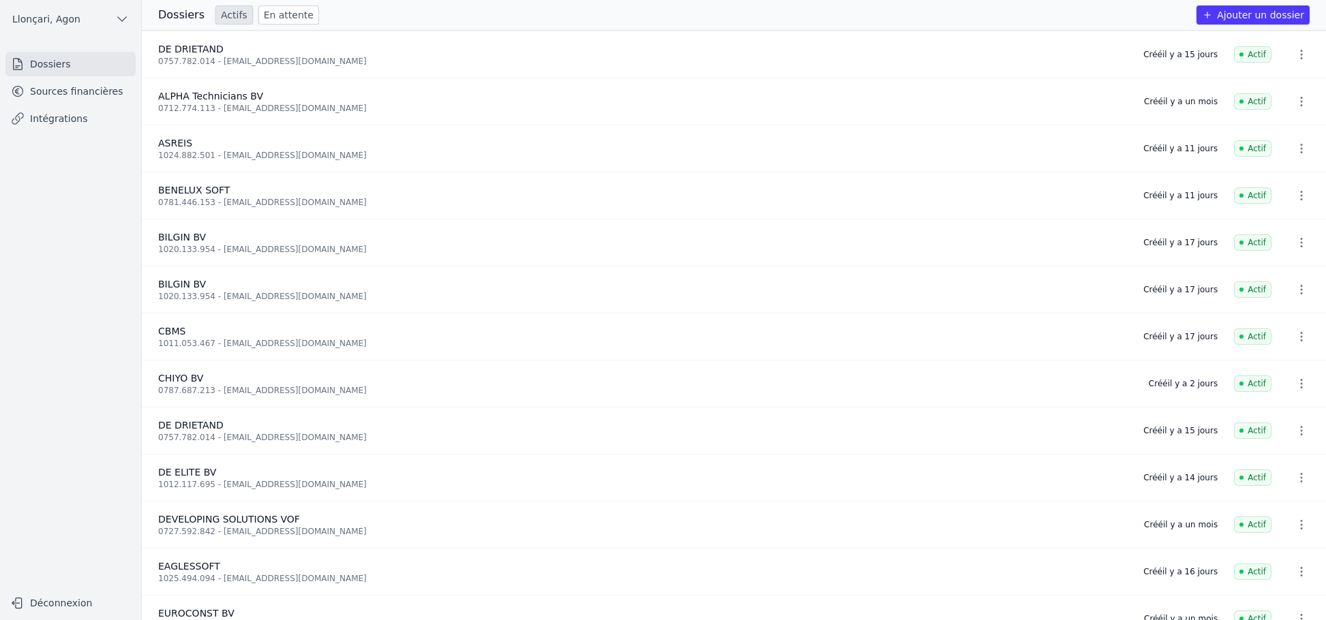
scroll to position [68, 0]
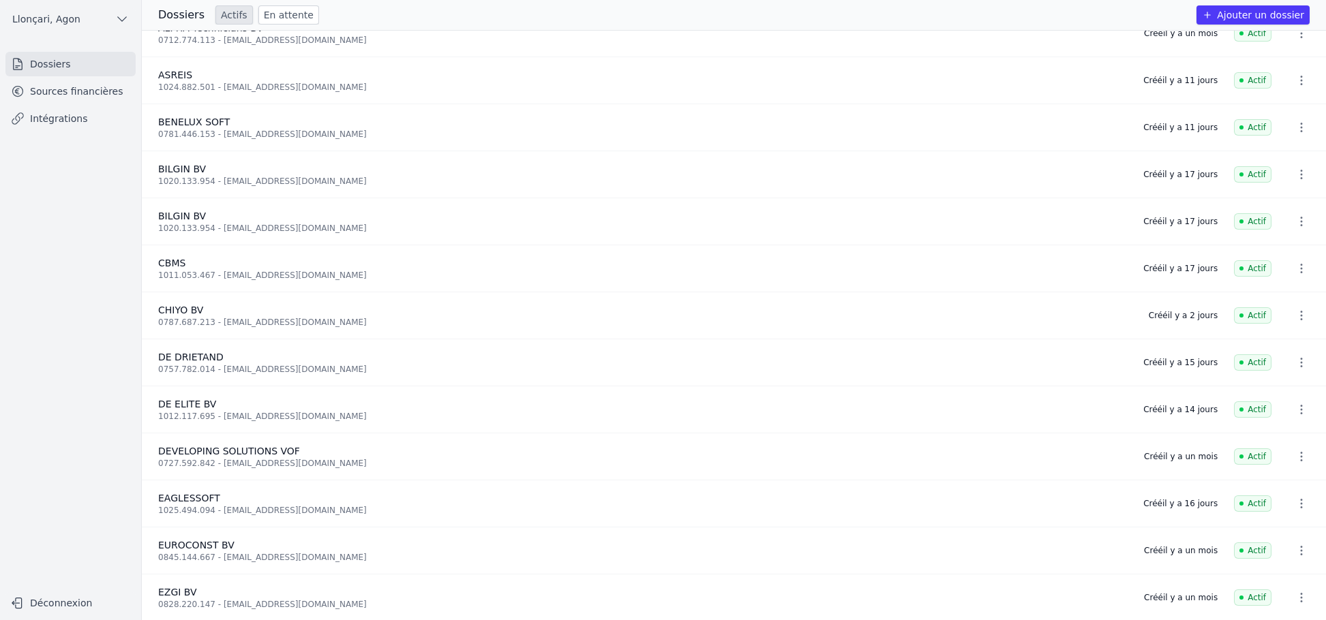
click at [27, 90] on link "Sources financières" at bounding box center [70, 91] width 130 height 25
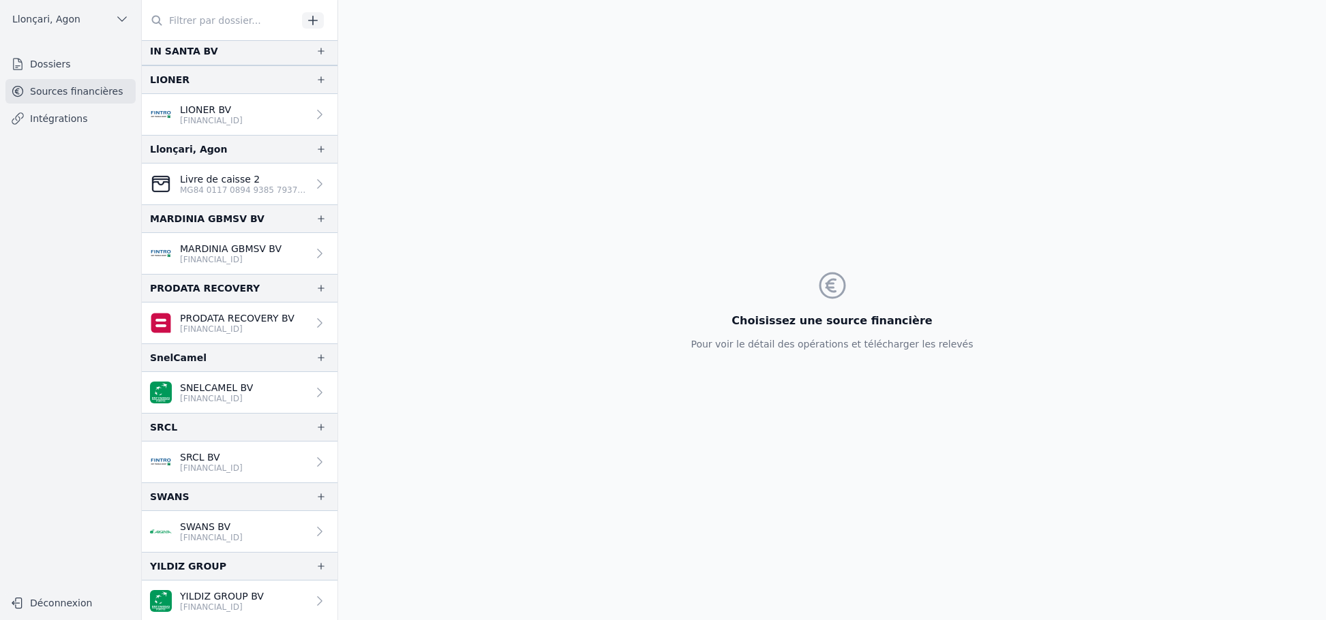
scroll to position [1023, 0]
click at [220, 588] on link "YILDIZ GROUP BV [FINANCIAL_ID]" at bounding box center [240, 599] width 196 height 41
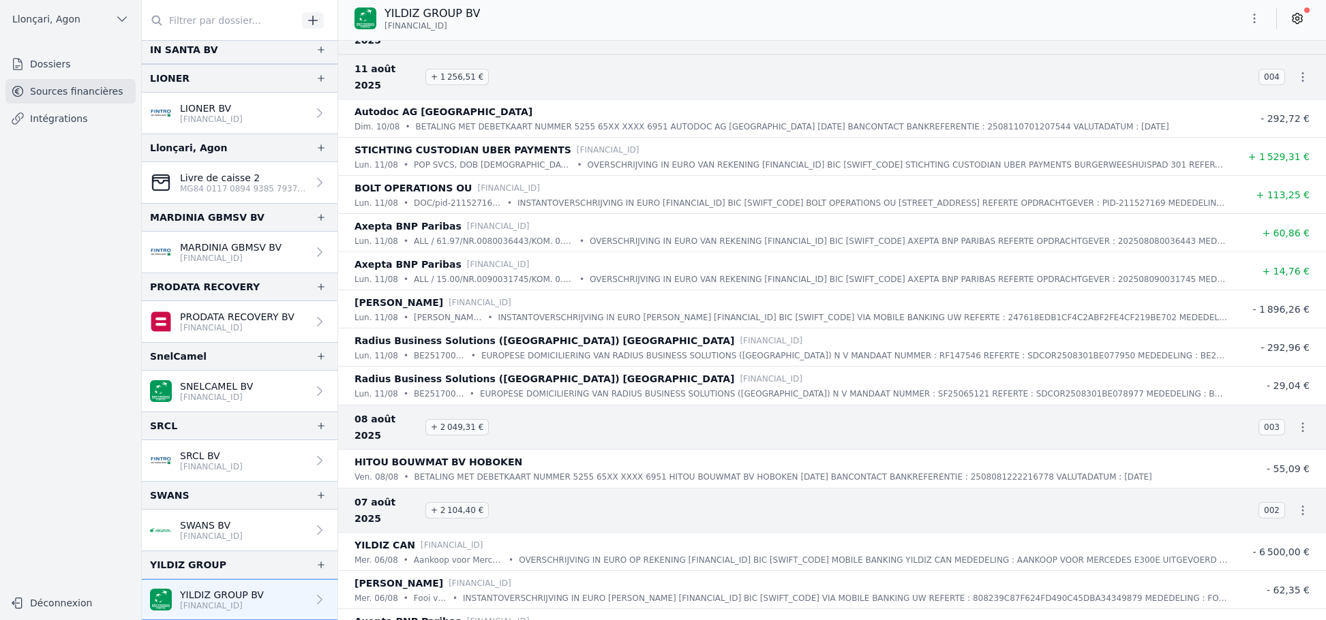
scroll to position [4467, 0]
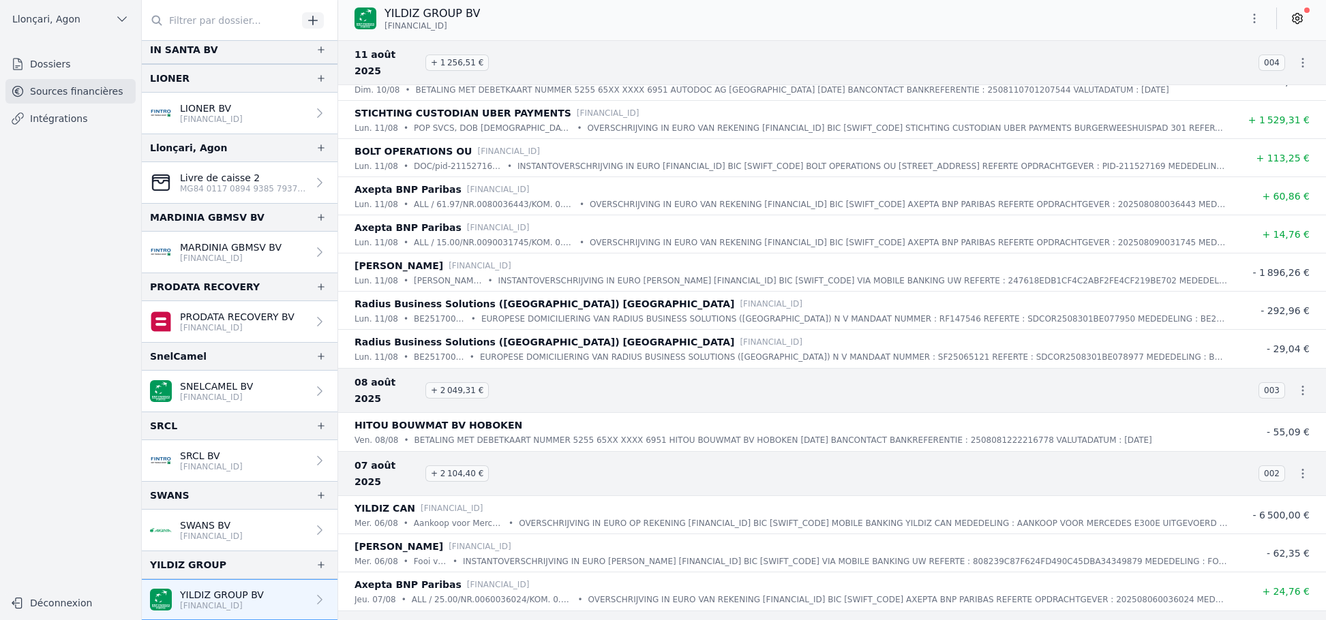
click at [447, 27] on span "[FINANCIAL_ID]" at bounding box center [415, 25] width 63 height 11
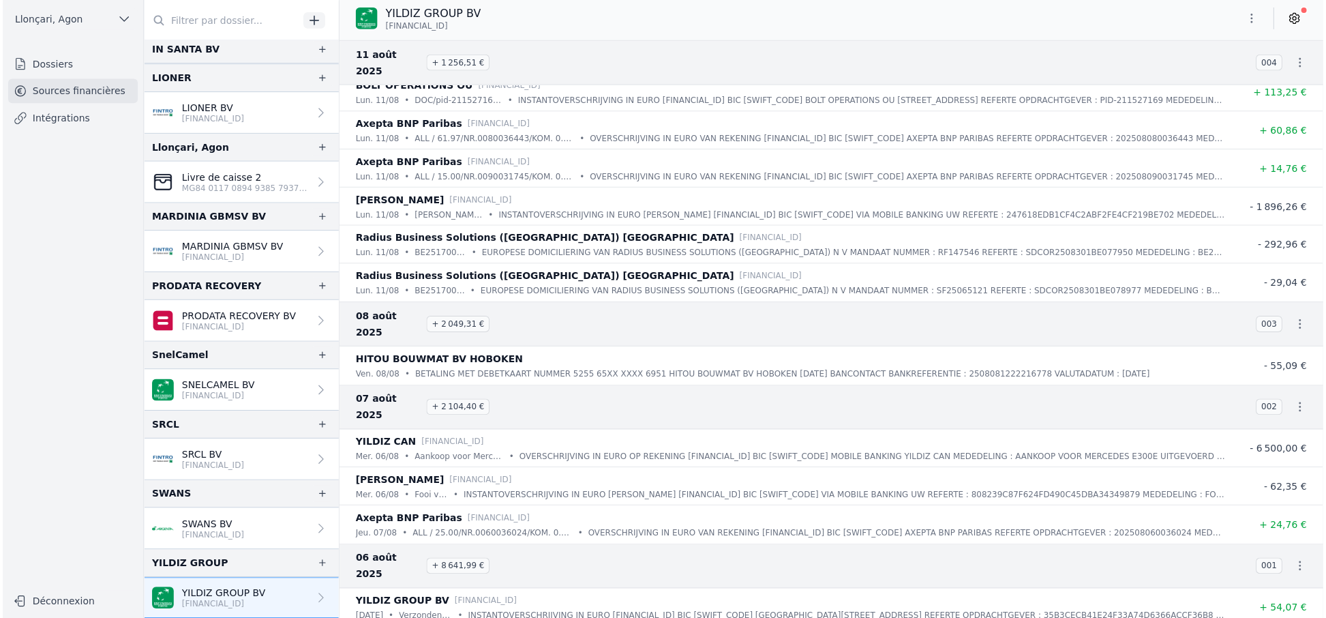
scroll to position [4536, 0]
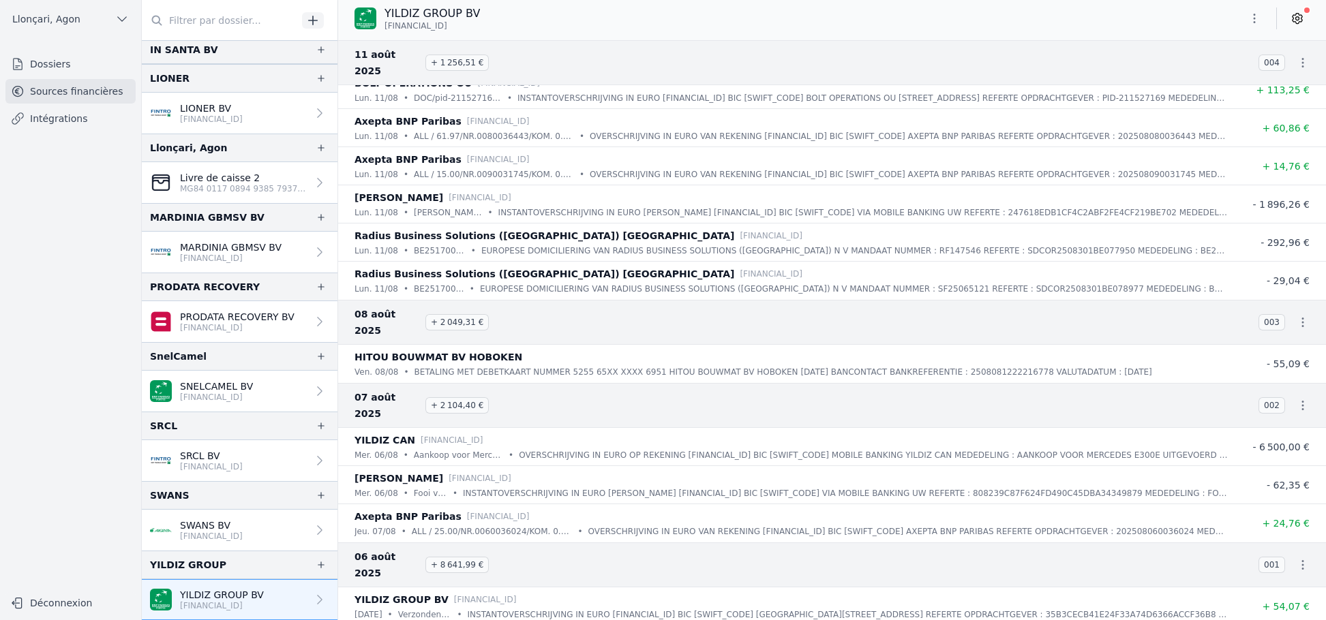
click at [87, 91] on link "Sources financières" at bounding box center [70, 91] width 130 height 25
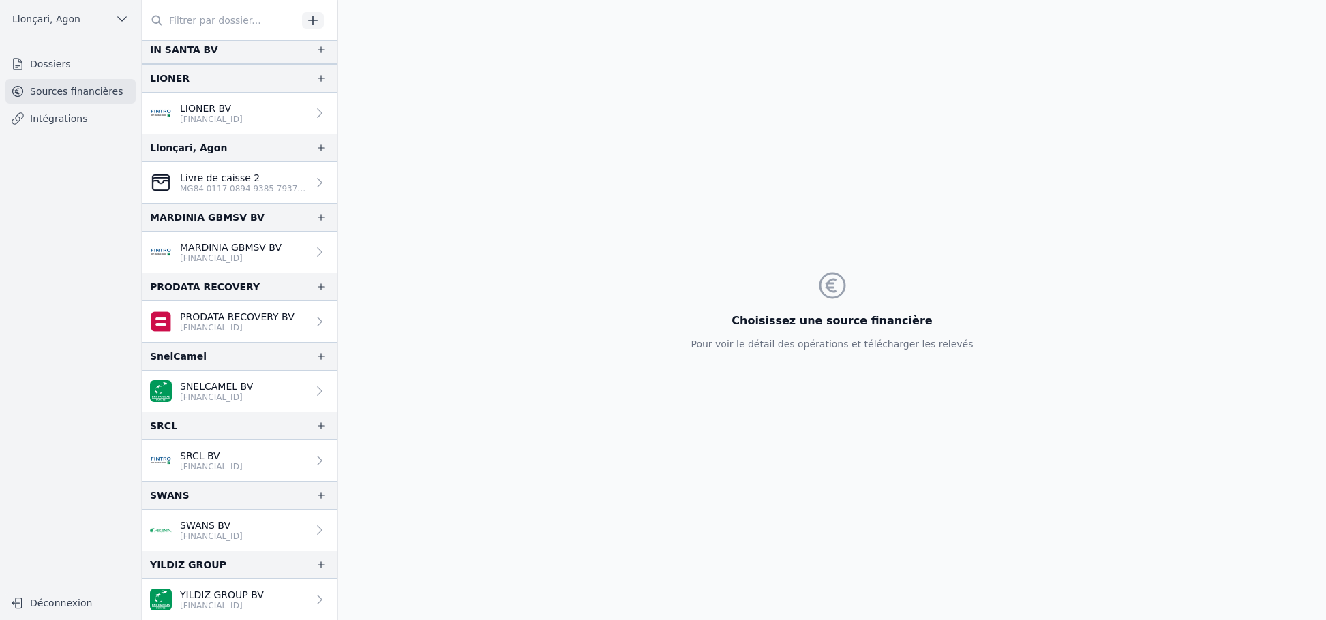
click at [87, 91] on link "Sources financières" at bounding box center [70, 91] width 130 height 25
click at [232, 606] on p "[FINANCIAL_ID]" at bounding box center [222, 606] width 84 height 11
click at [313, 601] on icon at bounding box center [320, 600] width 14 height 14
click at [317, 601] on icon at bounding box center [319, 600] width 5 height 10
click at [222, 590] on p "YILDIZ GROUP BV" at bounding box center [222, 595] width 84 height 14
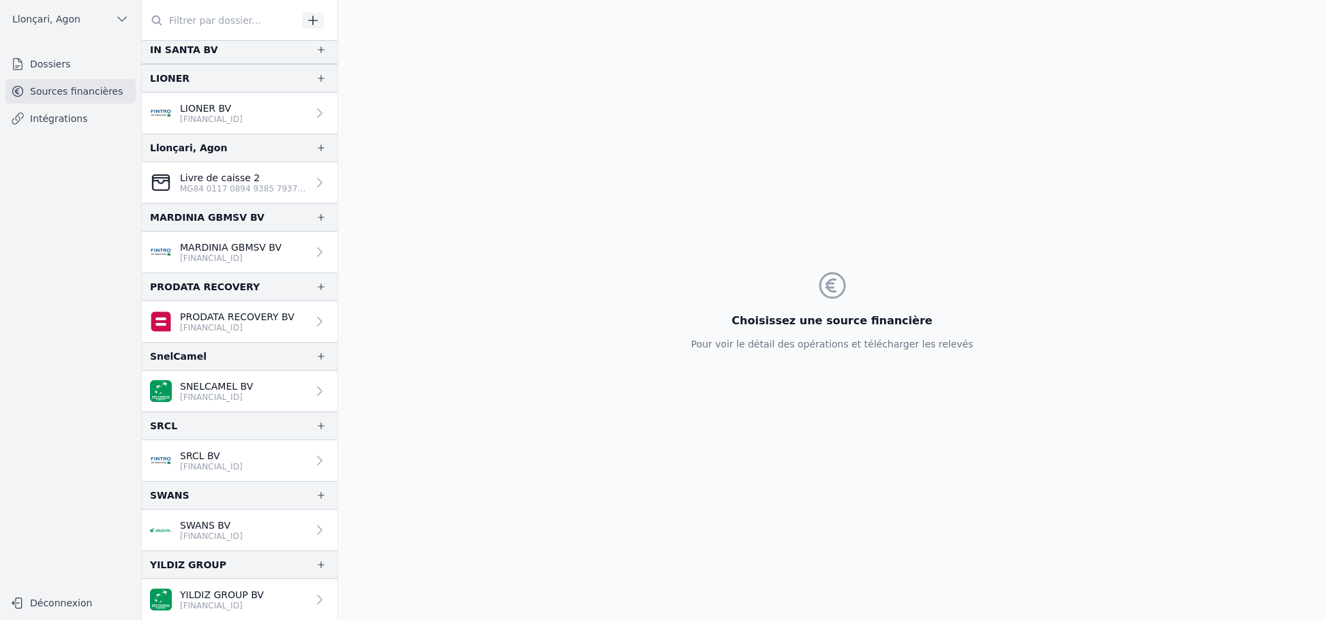
click at [161, 593] on img at bounding box center [161, 600] width 22 height 22
click at [237, 586] on link "YILDIZ GROUP BV [FINANCIAL_ID]" at bounding box center [240, 599] width 196 height 41
click at [315, 606] on link "YILDIZ GROUP BV [FINANCIAL_ID]" at bounding box center [240, 599] width 196 height 41
click at [313, 600] on icon at bounding box center [320, 600] width 14 height 14
click at [250, 594] on p "YILDIZ GROUP BV" at bounding box center [222, 595] width 84 height 14
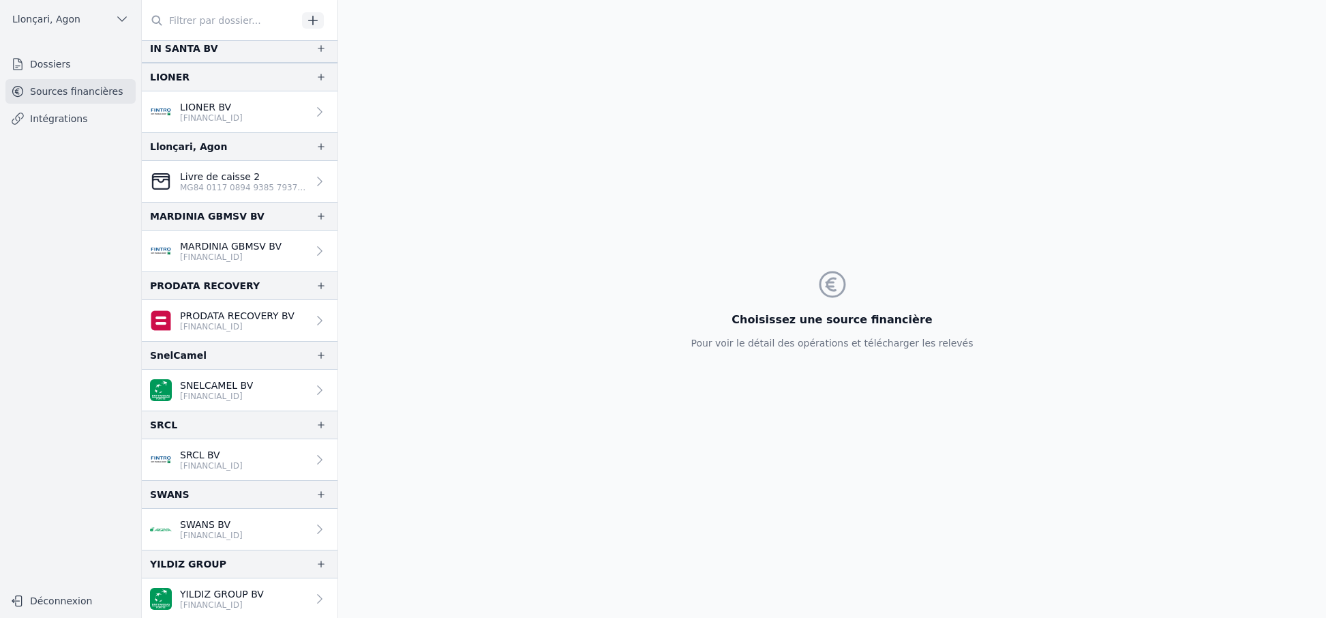
scroll to position [1025, 0]
click at [252, 585] on link "YILDIZ GROUP BV [FINANCIAL_ID]" at bounding box center [240, 597] width 196 height 41
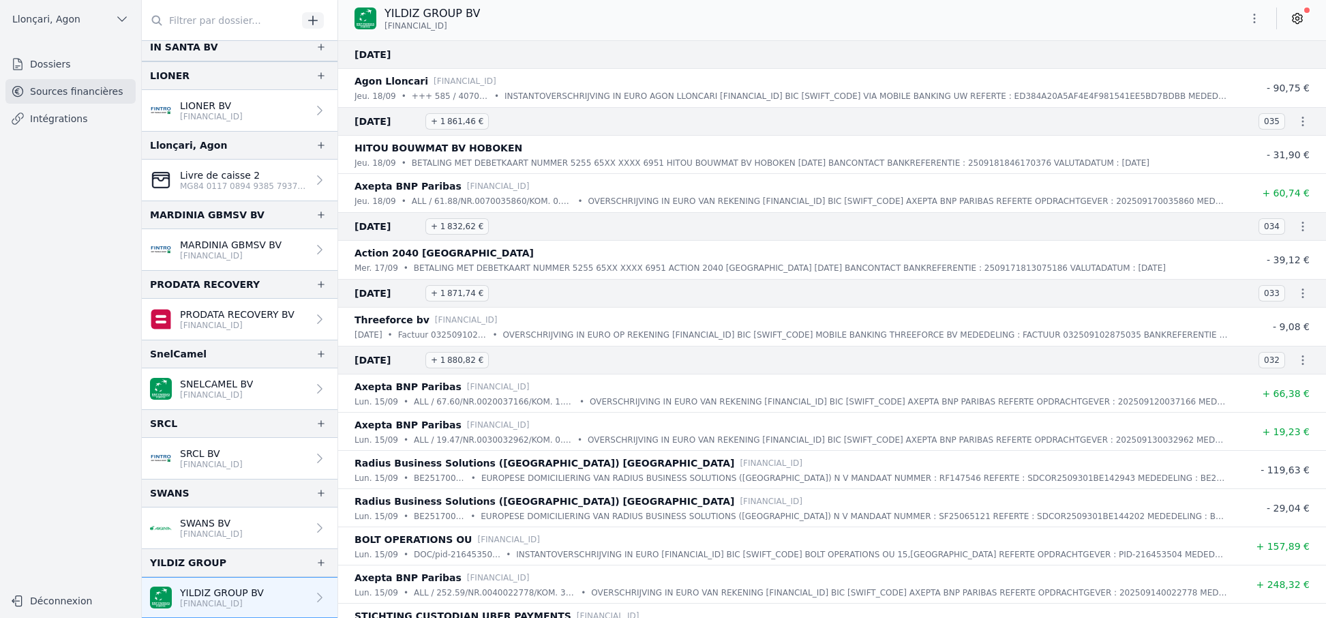
click at [447, 26] on span "[FINANCIAL_ID]" at bounding box center [415, 25] width 63 height 11
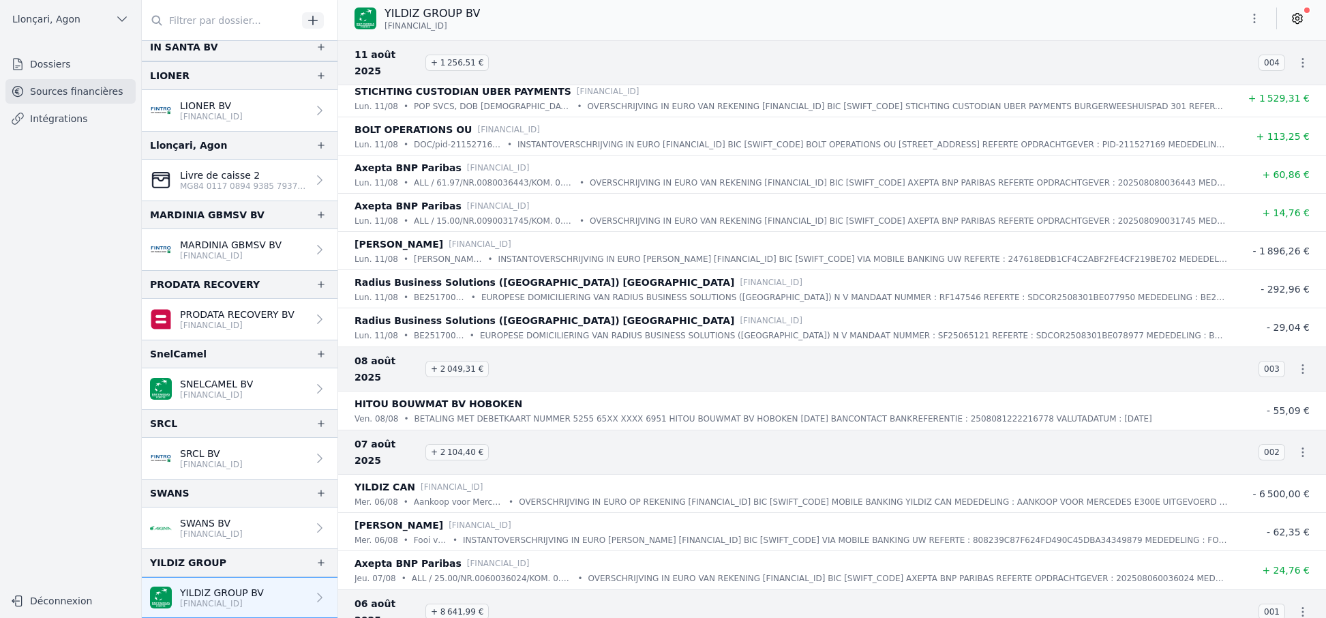
scroll to position [4538, 0]
